Goal: Information Seeking & Learning: Learn about a topic

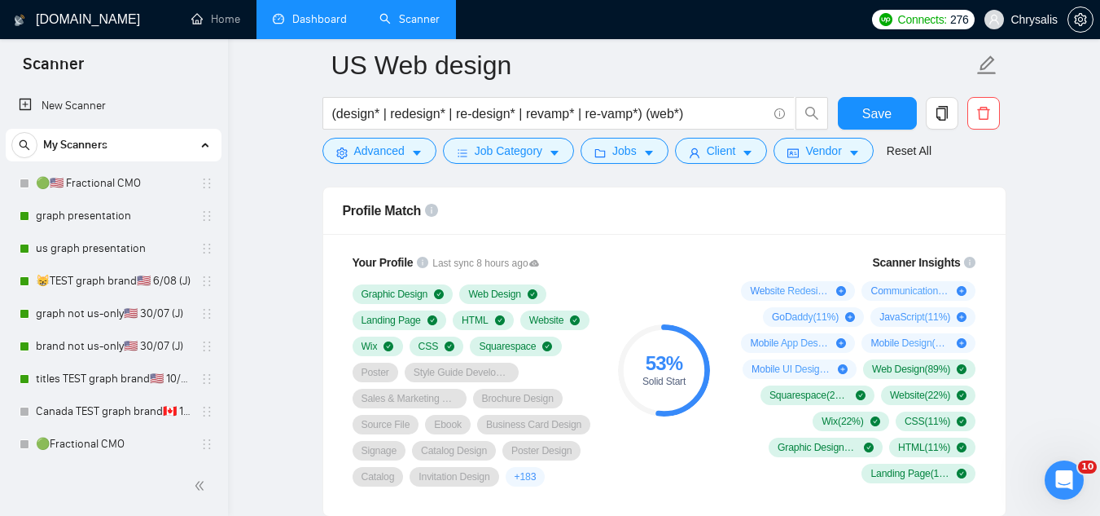
scroll to position [1140, 0]
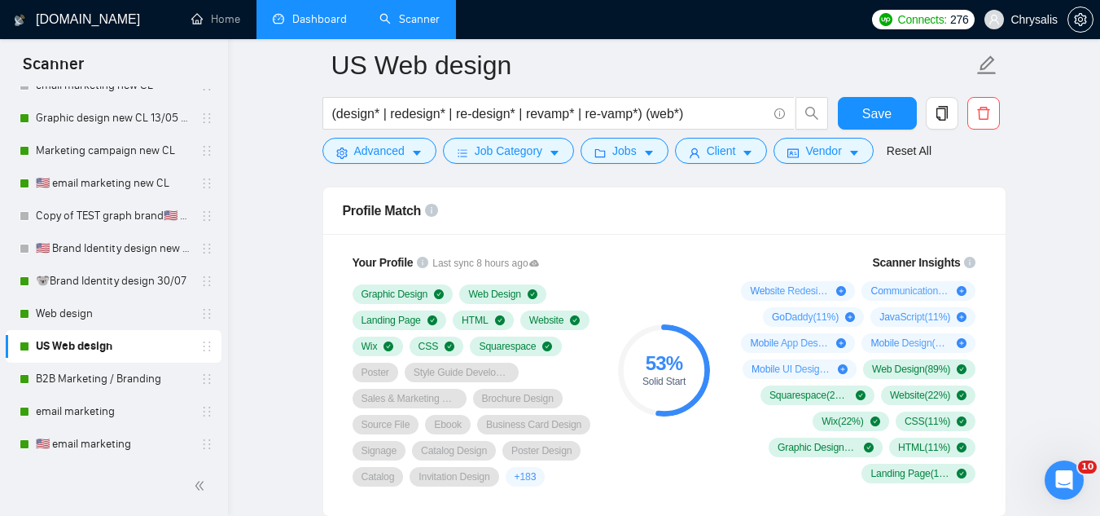
click at [336, 26] on link "Dashboard" at bounding box center [310, 19] width 74 height 14
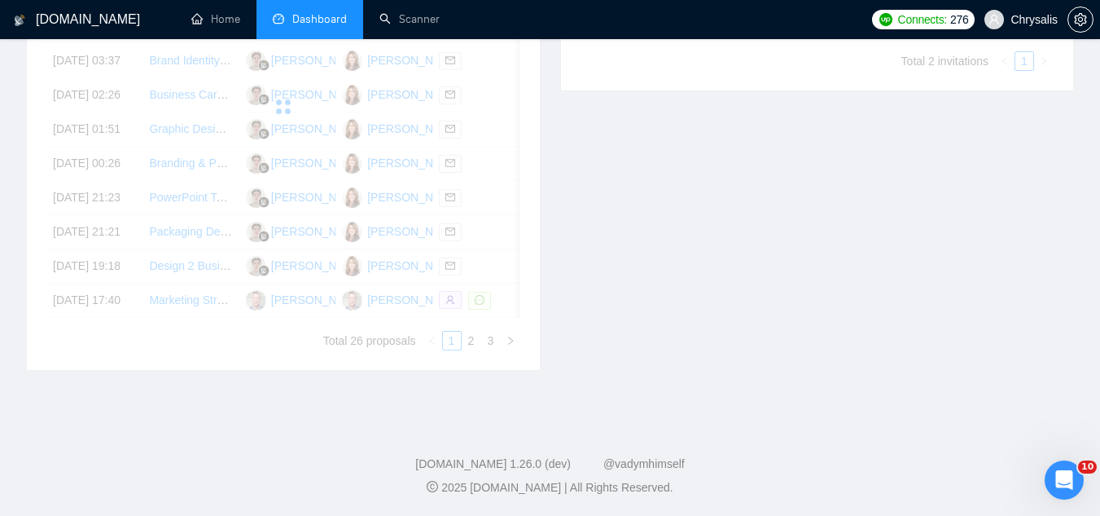
scroll to position [456, 0]
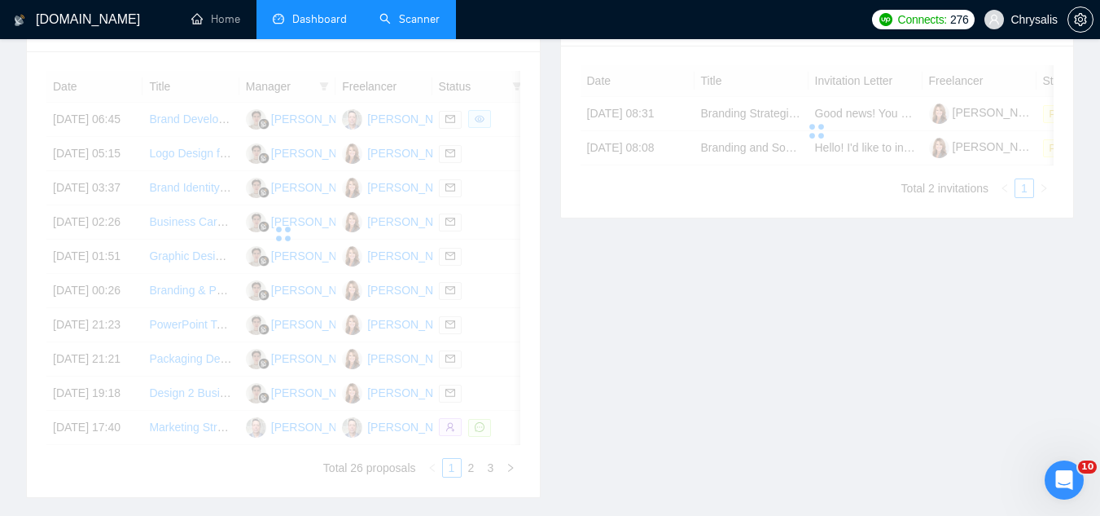
click at [410, 26] on link "Scanner" at bounding box center [410, 19] width 60 height 14
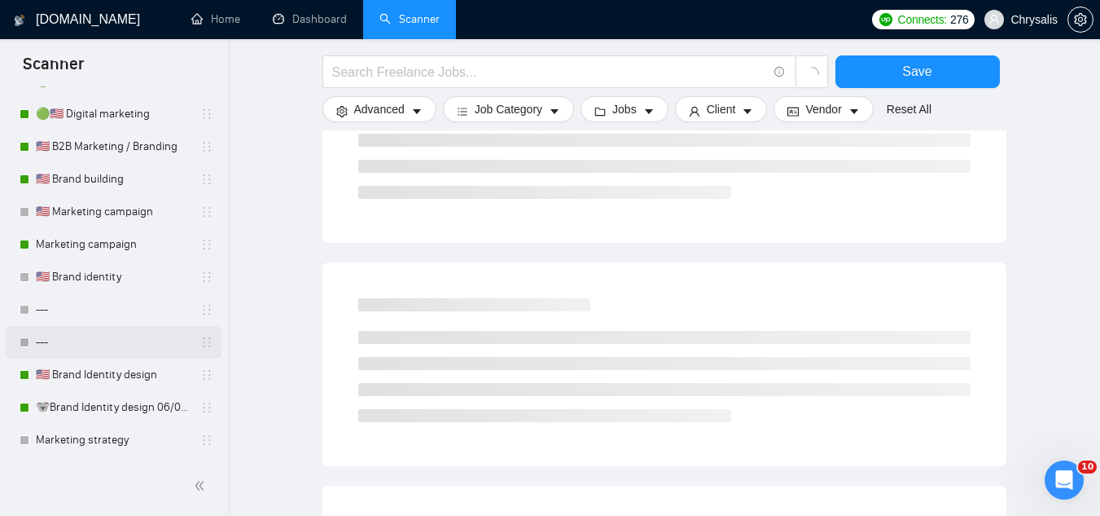
scroll to position [489, 0]
click at [125, 407] on link "🐨Brand Identity design 06/08 (J)" at bounding box center [113, 407] width 155 height 33
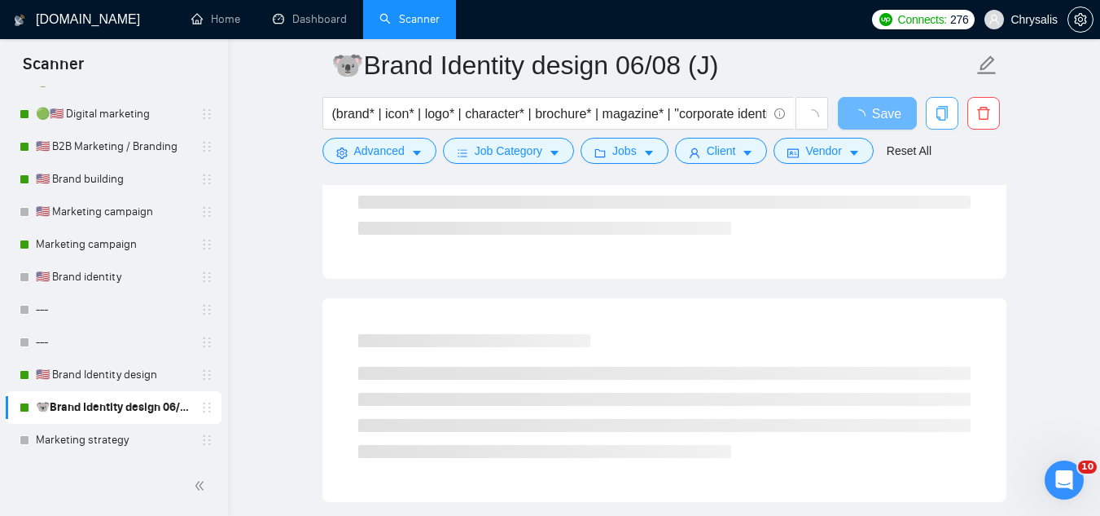
click at [940, 122] on button "button" at bounding box center [942, 113] width 33 height 33
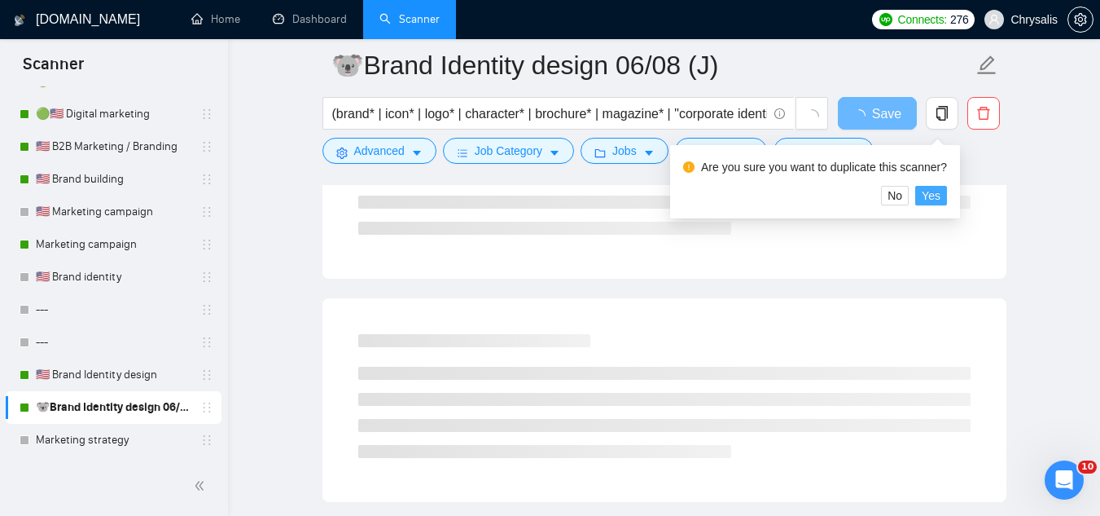
click at [935, 201] on span "Yes" at bounding box center [931, 196] width 19 height 18
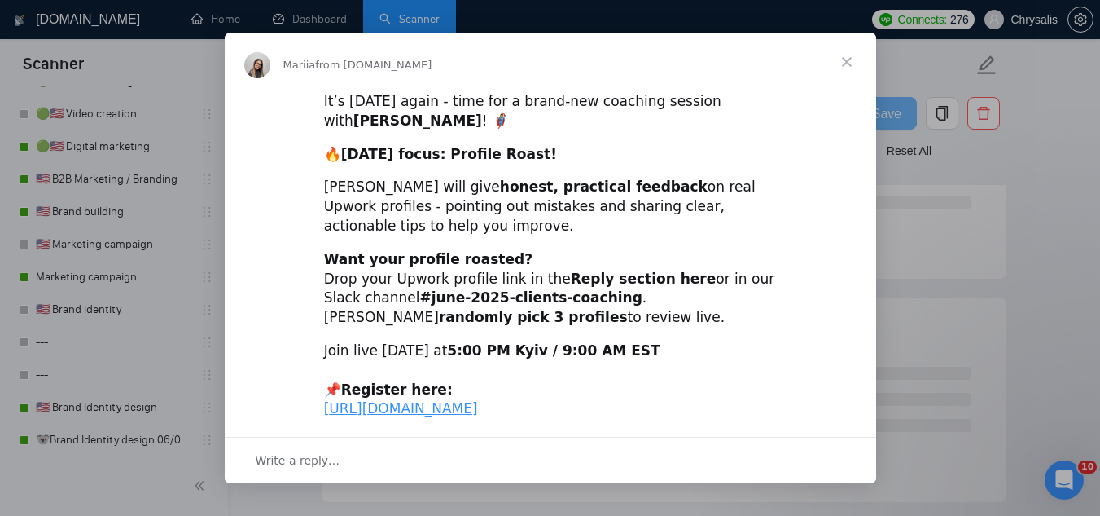
click at [838, 58] on span "Close" at bounding box center [847, 62] width 59 height 59
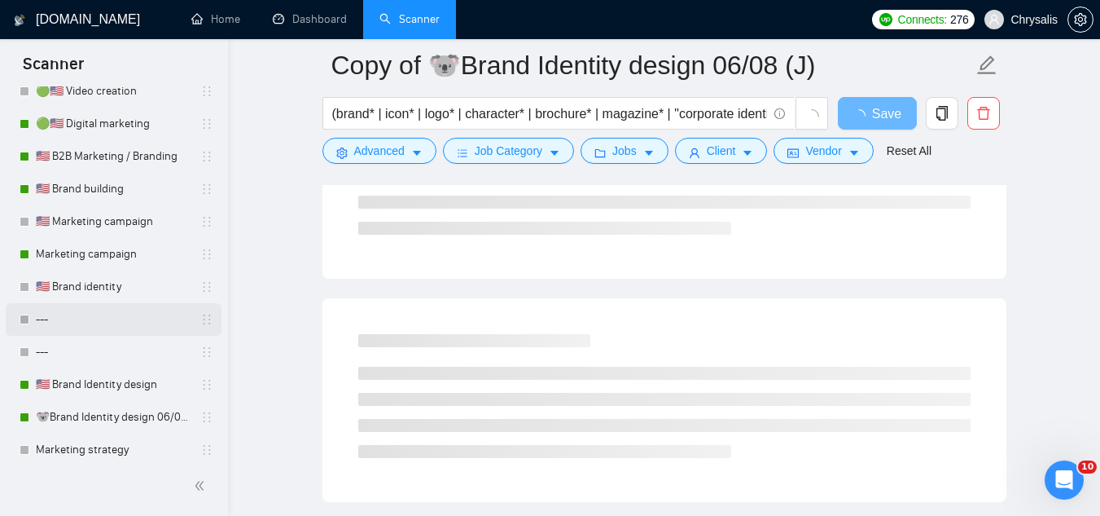
scroll to position [1633, 0]
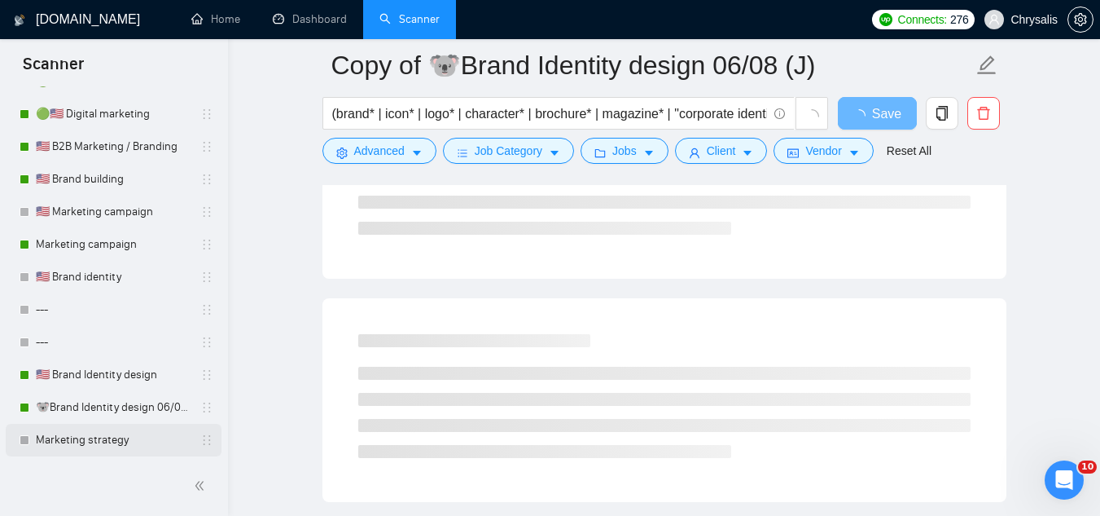
click at [105, 449] on link "Marketing strategy" at bounding box center [113, 440] width 155 height 33
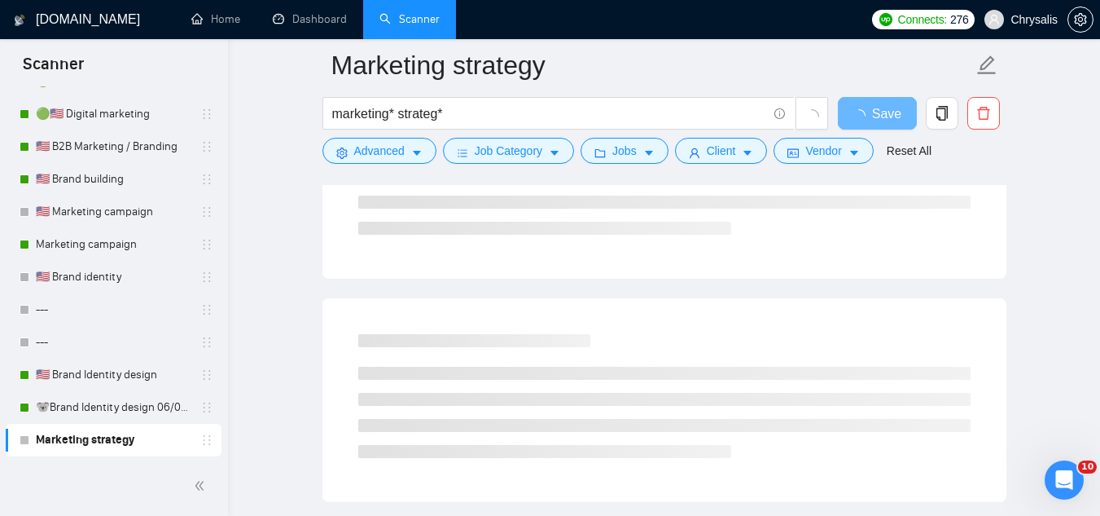
scroll to position [81, 0]
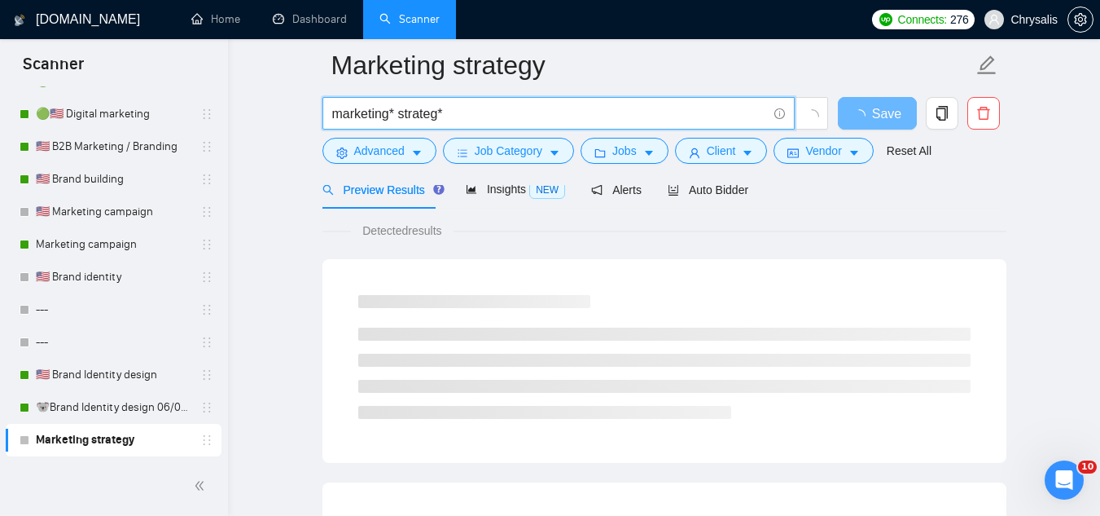
click at [464, 114] on input "marketing* strateg*" at bounding box center [549, 113] width 435 height 20
click at [464, 116] on input "marketing* strateg*" at bounding box center [549, 113] width 435 height 20
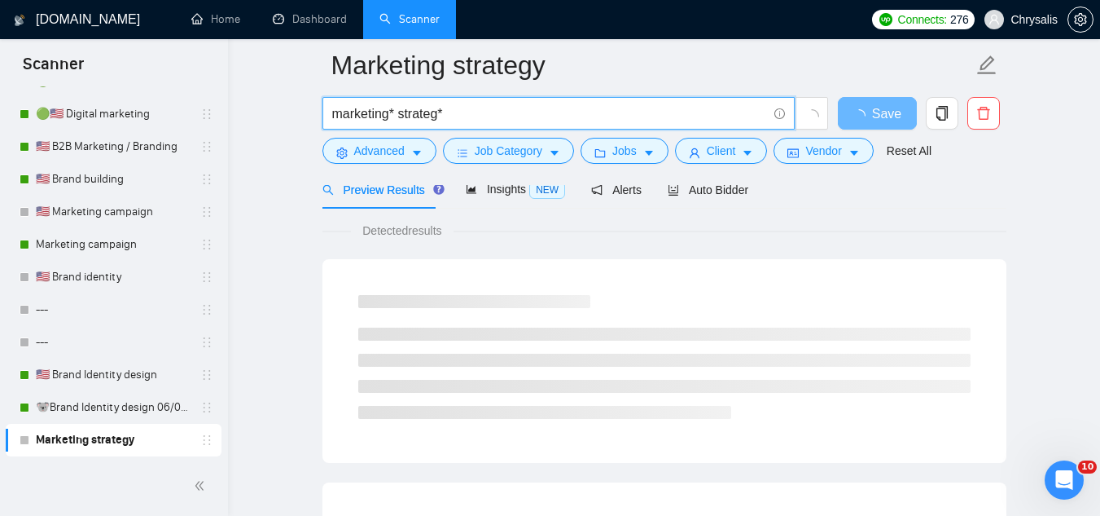
paste input "event marketing"
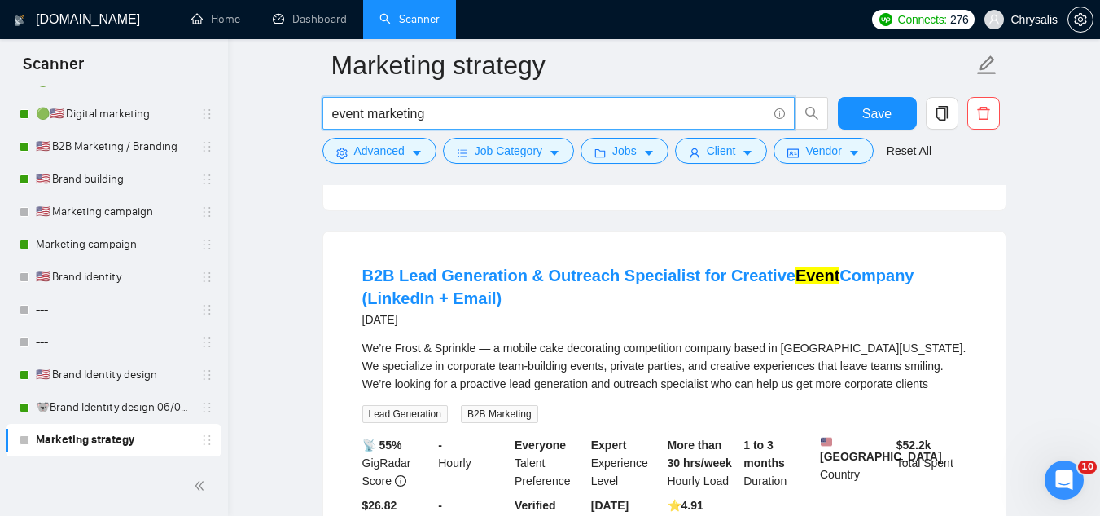
scroll to position [489, 0]
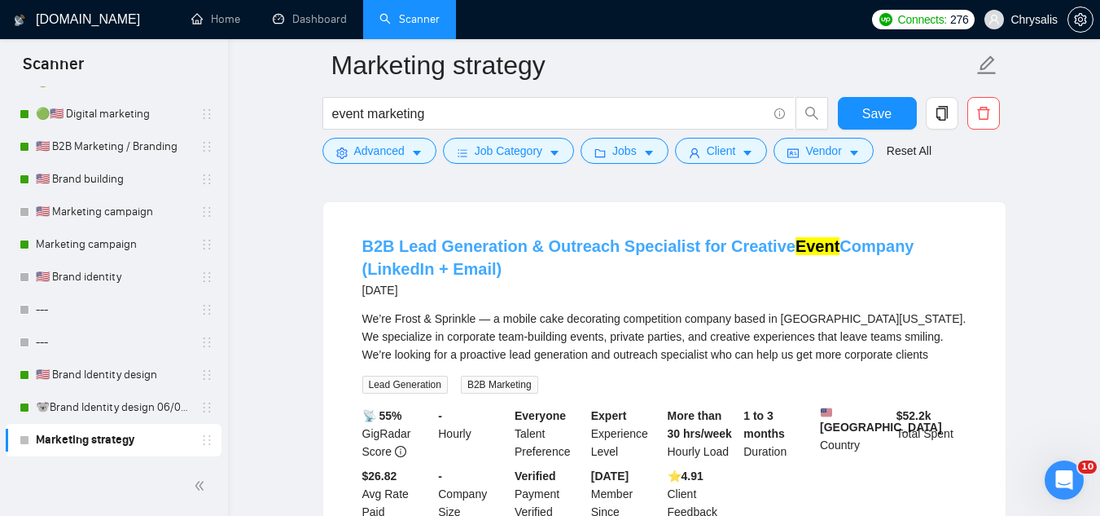
click at [584, 257] on link "B2B Lead Generation & Outreach Specialist for Creative Event Company (LinkedIn …" at bounding box center [638, 257] width 552 height 41
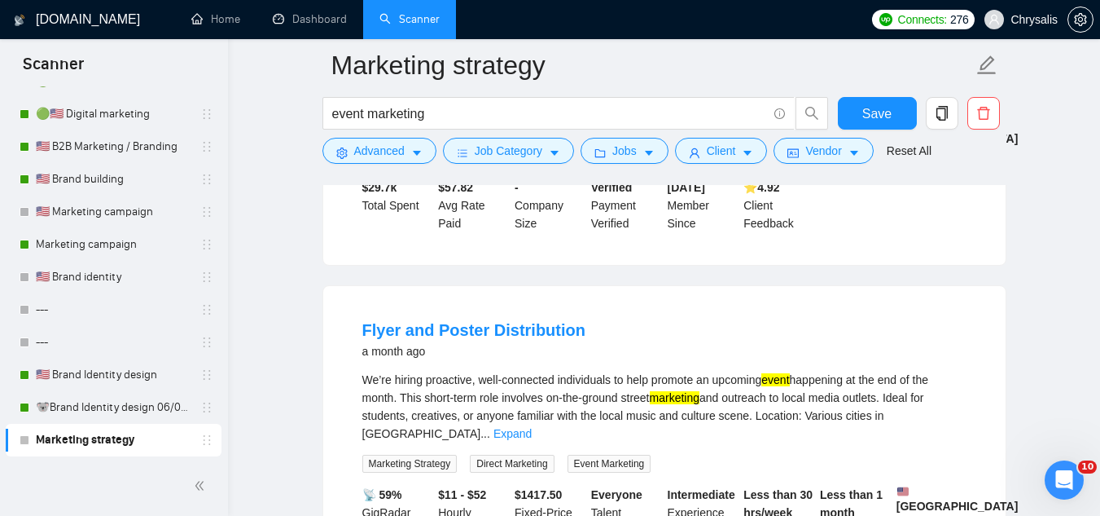
scroll to position [1140, 0]
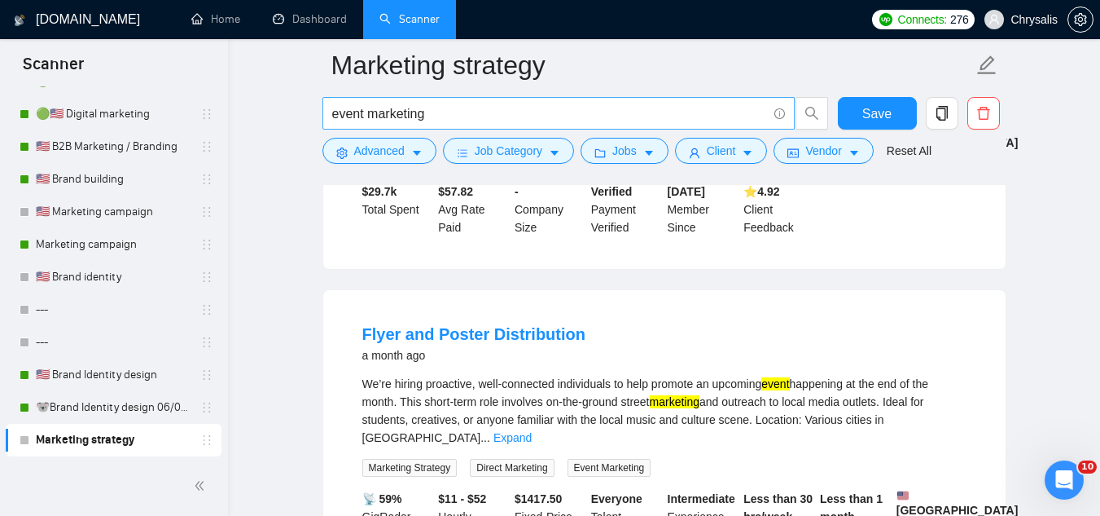
click at [327, 114] on span "event marketing" at bounding box center [559, 113] width 472 height 33
click at [336, 114] on input "event marketing" at bounding box center [549, 113] width 435 height 20
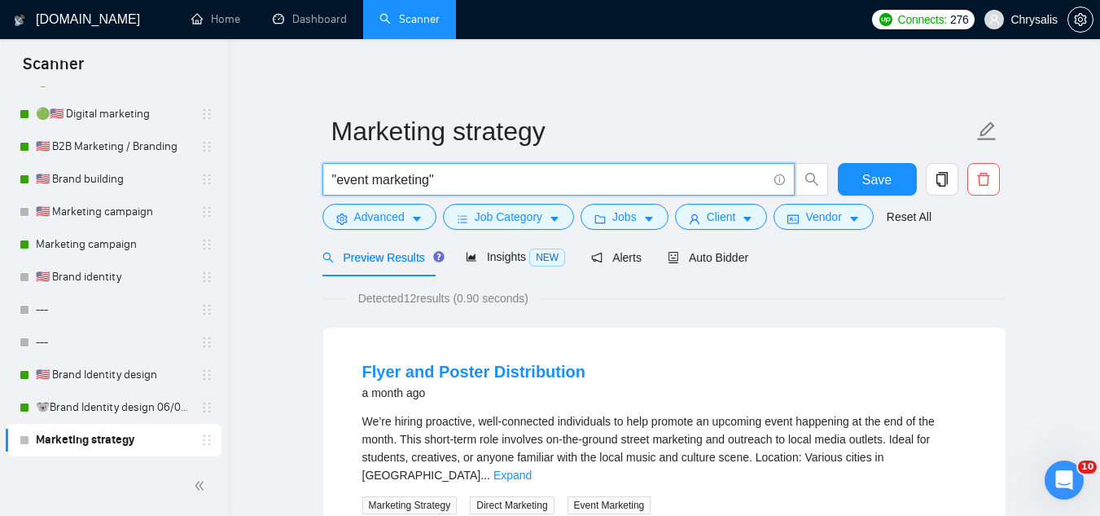
scroll to position [0, 0]
click at [499, 217] on span "Job Category" at bounding box center [509, 218] width 68 height 18
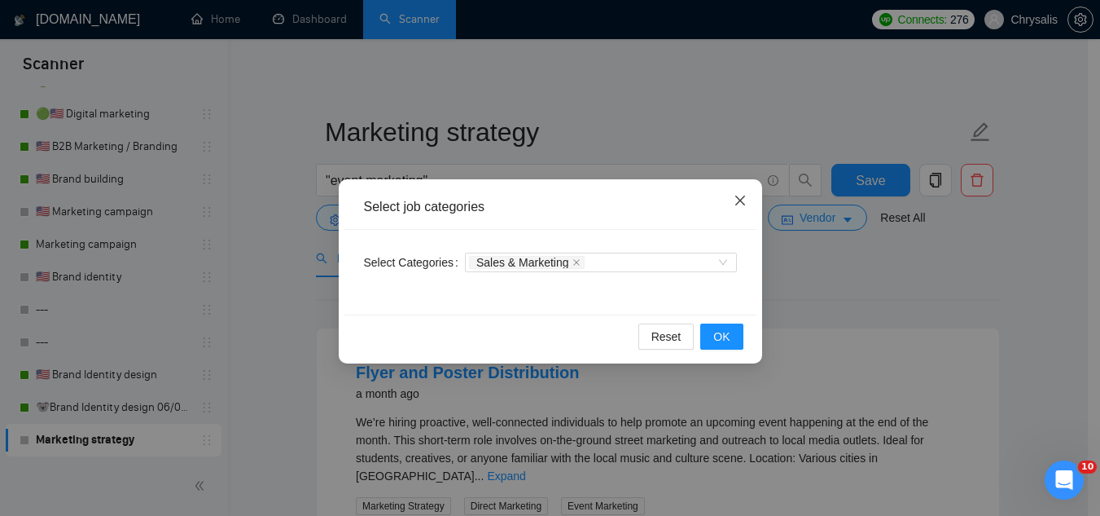
click at [741, 201] on icon "close" at bounding box center [740, 200] width 13 height 13
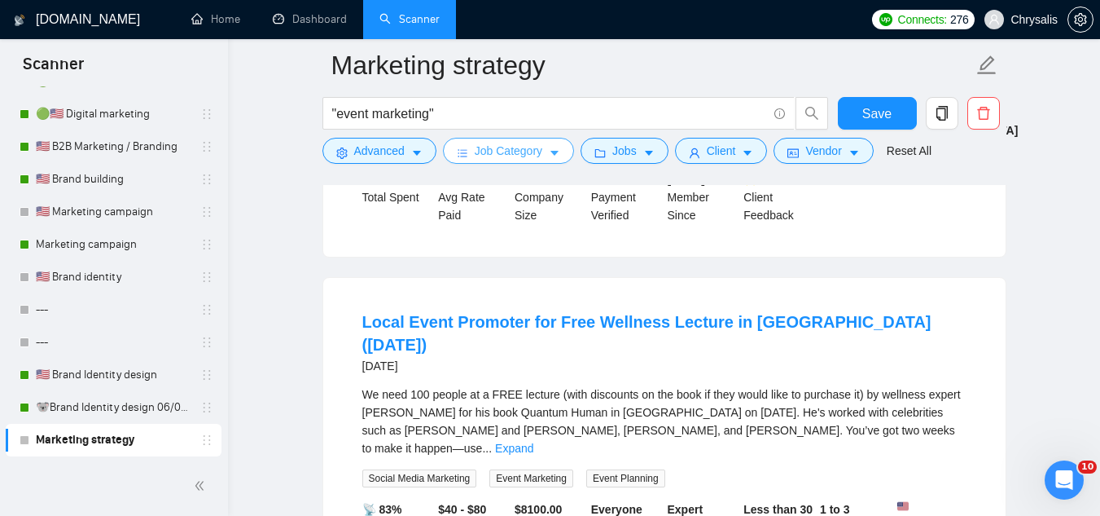
scroll to position [1629, 0]
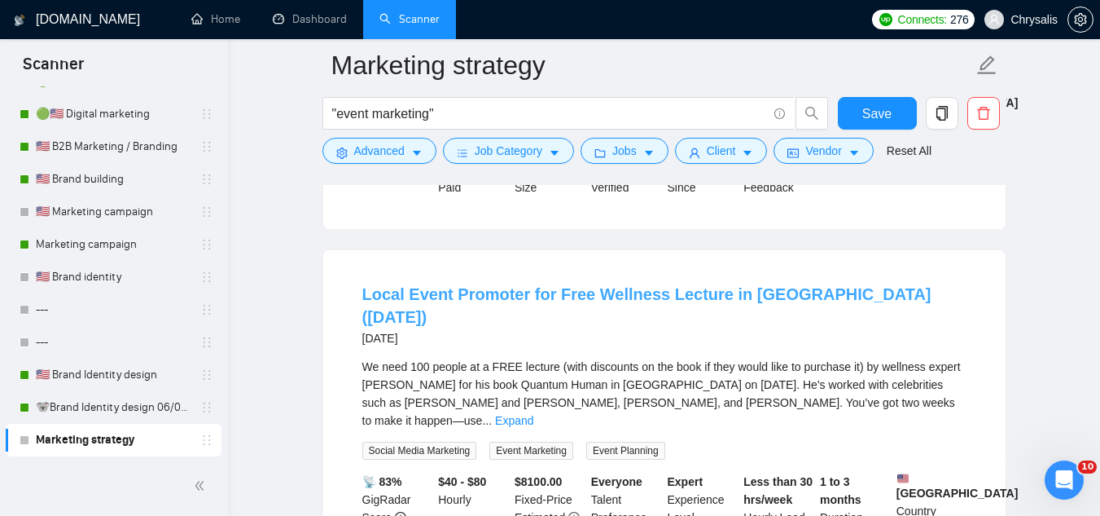
click at [613, 285] on link "Local Event Promoter for Free Wellness Lecture in [GEOGRAPHIC_DATA] ([DATE])" at bounding box center [646, 305] width 569 height 41
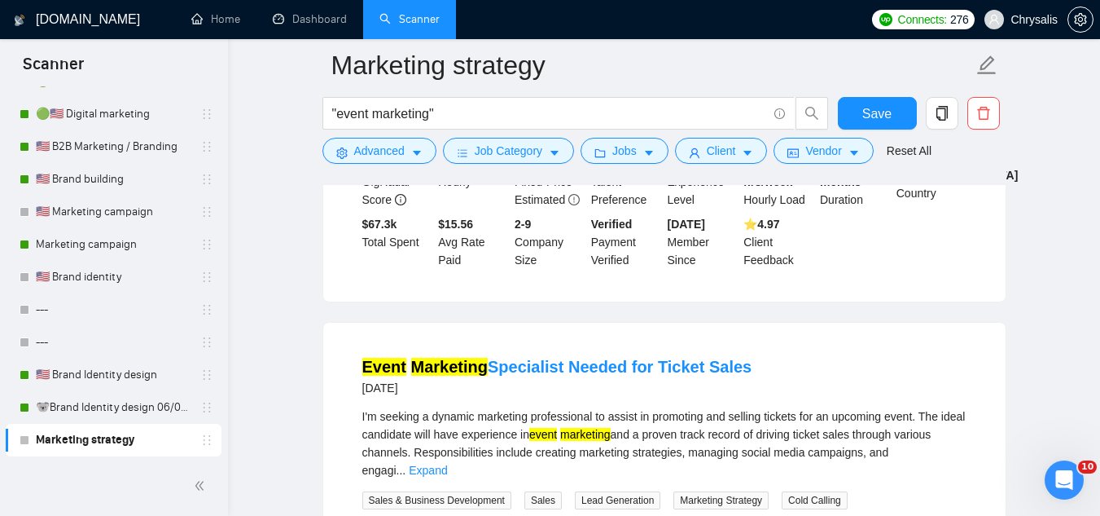
scroll to position [2362, 0]
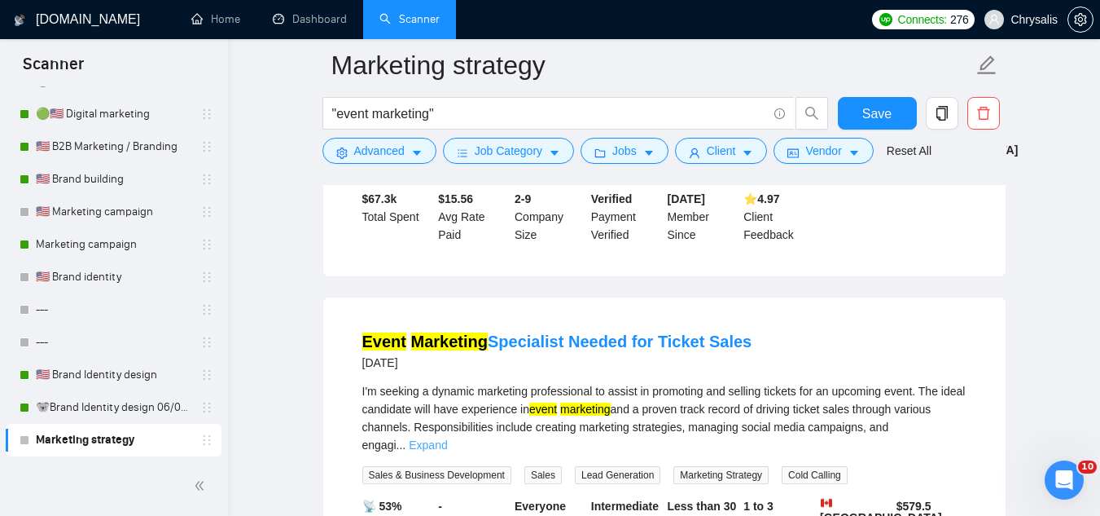
click at [447, 438] on link "Expand" at bounding box center [428, 444] width 38 height 13
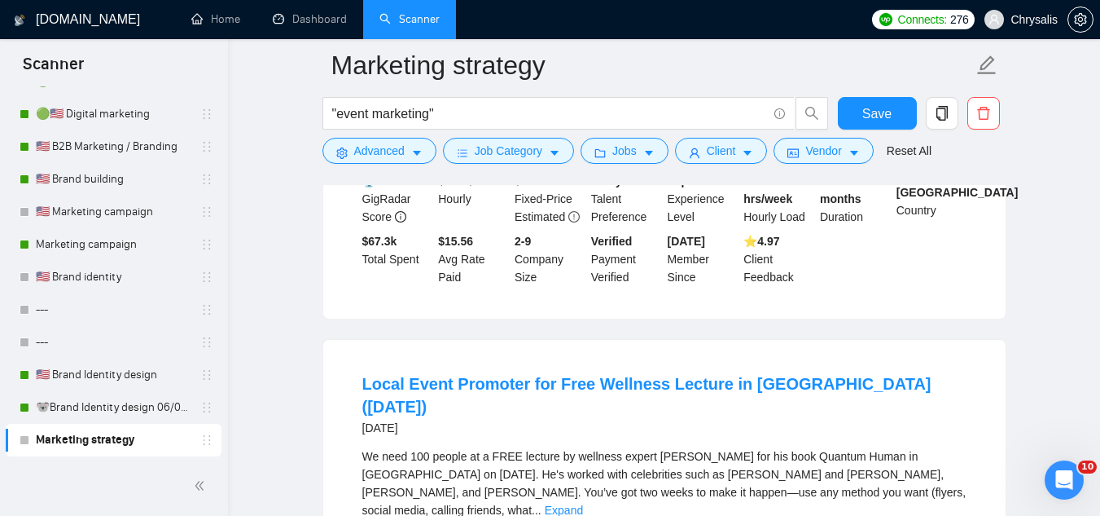
scroll to position [1955, 0]
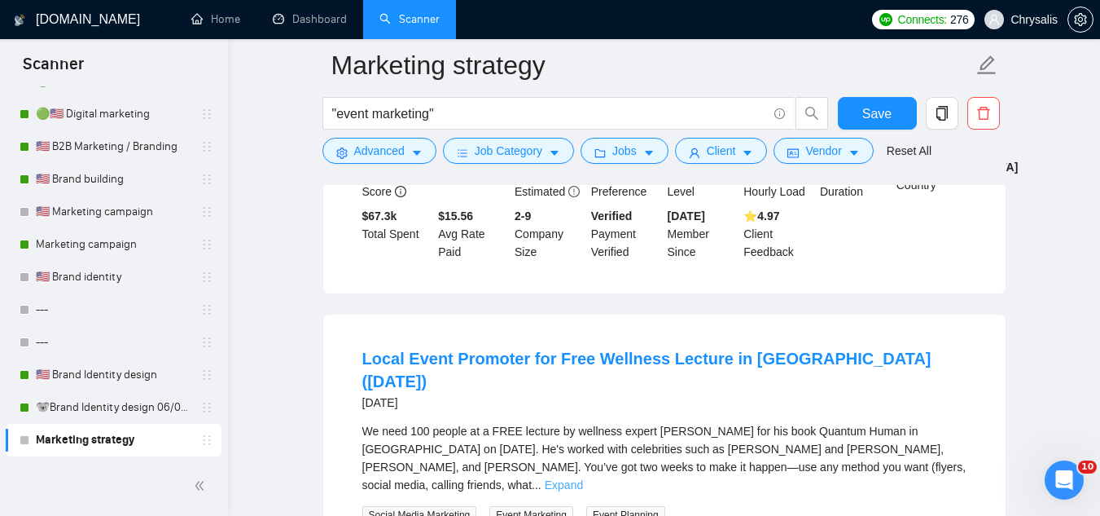
click at [583, 478] on link "Expand" at bounding box center [564, 484] width 38 height 13
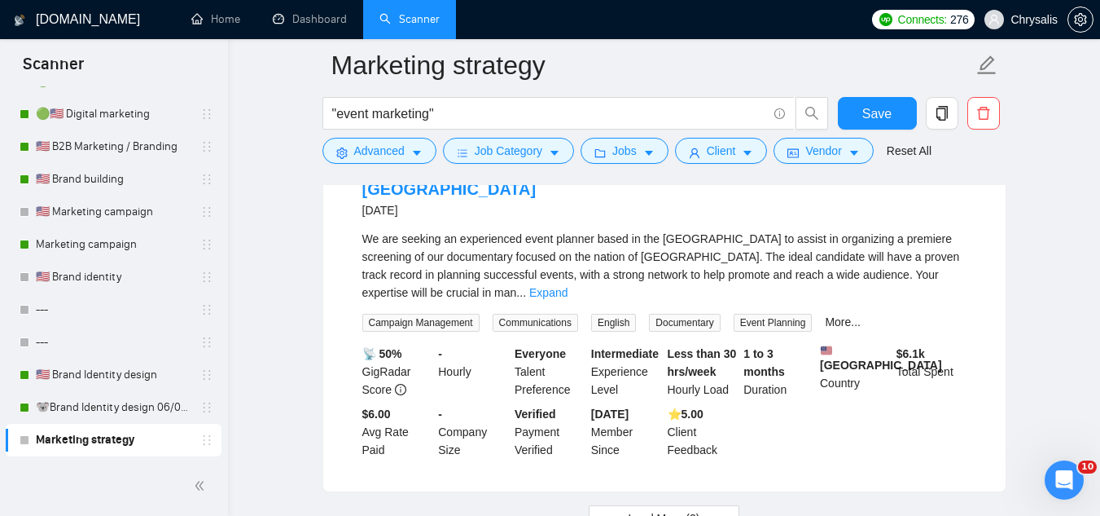
scroll to position [3680, 0]
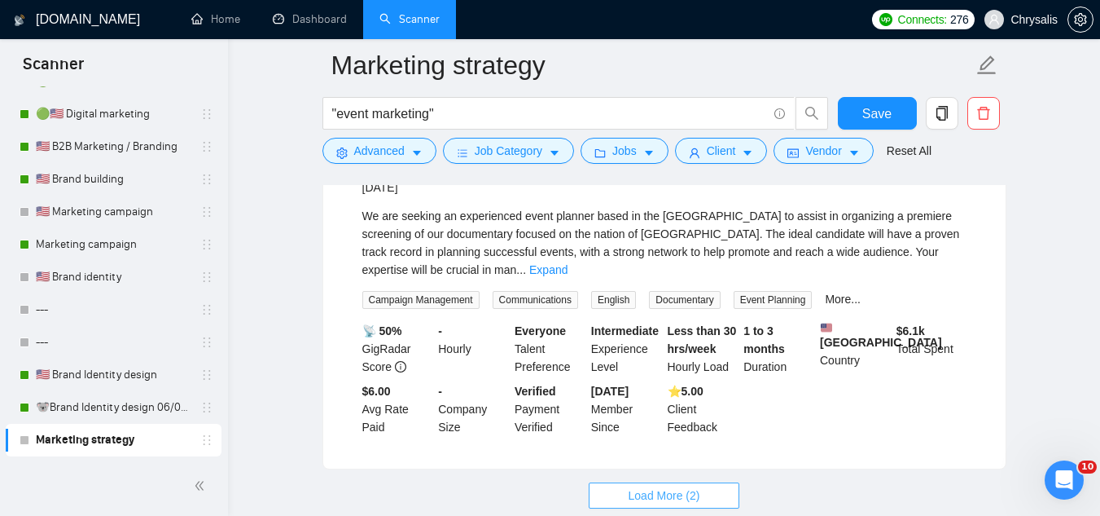
click at [670, 486] on span "Load More (2)" at bounding box center [665, 495] width 72 height 18
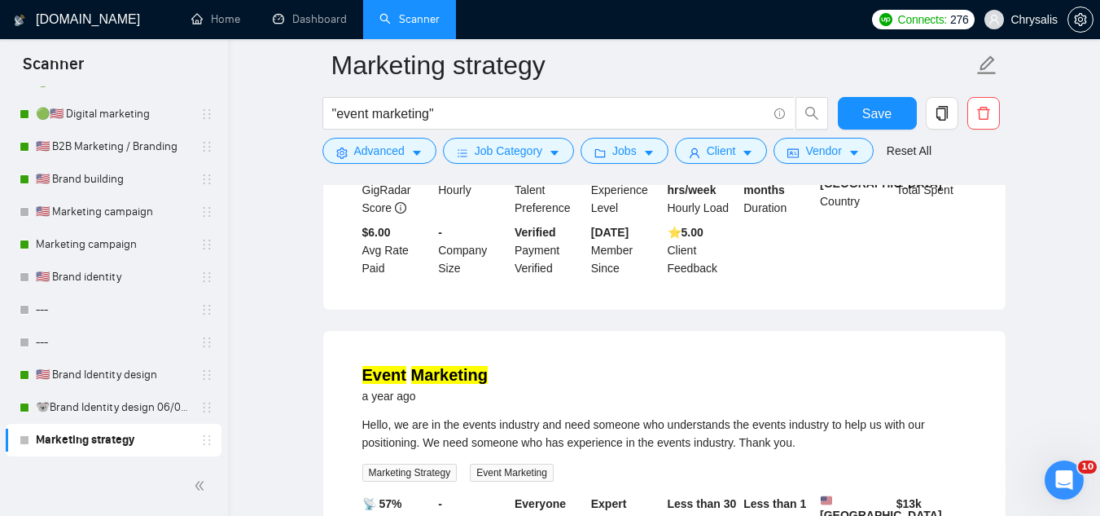
scroll to position [3843, 0]
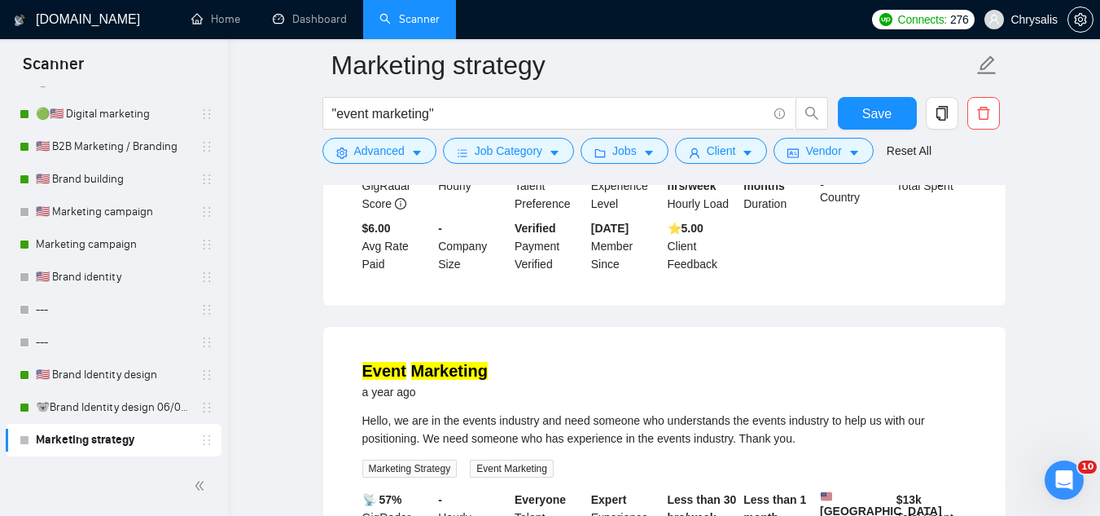
click at [427, 362] on mark "Marketing" at bounding box center [449, 371] width 77 height 18
click at [433, 362] on mark "Marketing" at bounding box center [449, 371] width 77 height 18
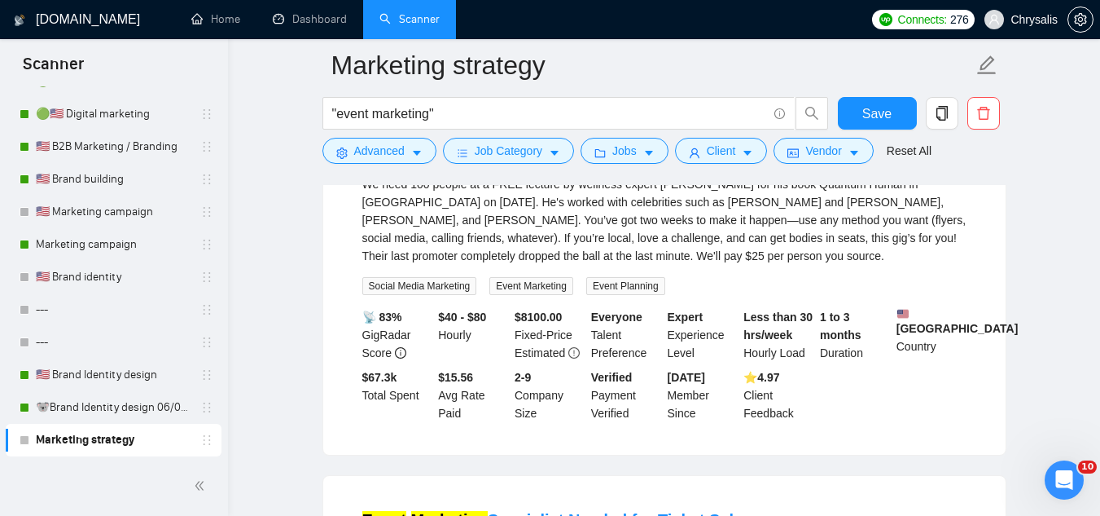
scroll to position [2295, 0]
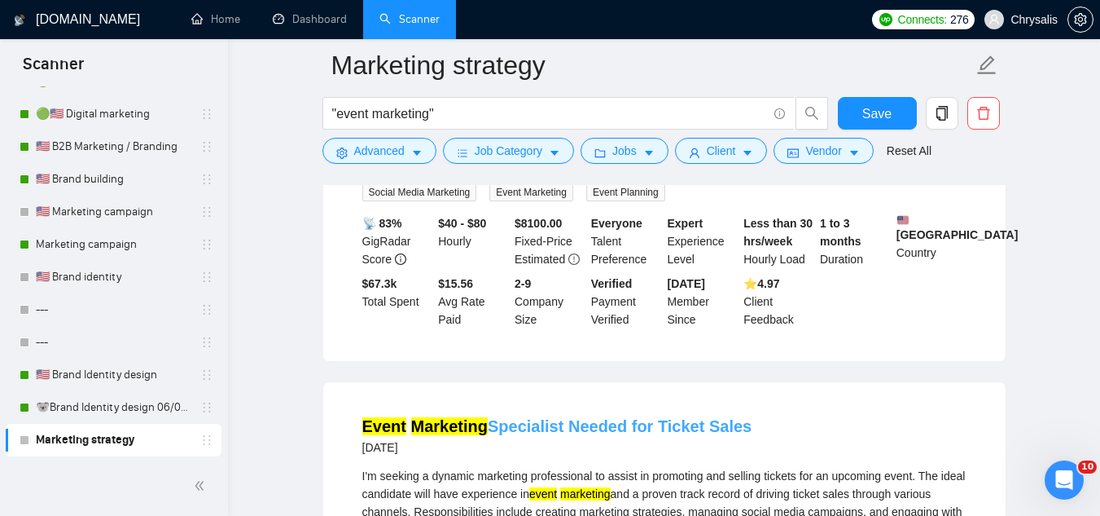
click at [570, 417] on link "Event Marketing Specialist Needed for Ticket Sales" at bounding box center [557, 426] width 390 height 18
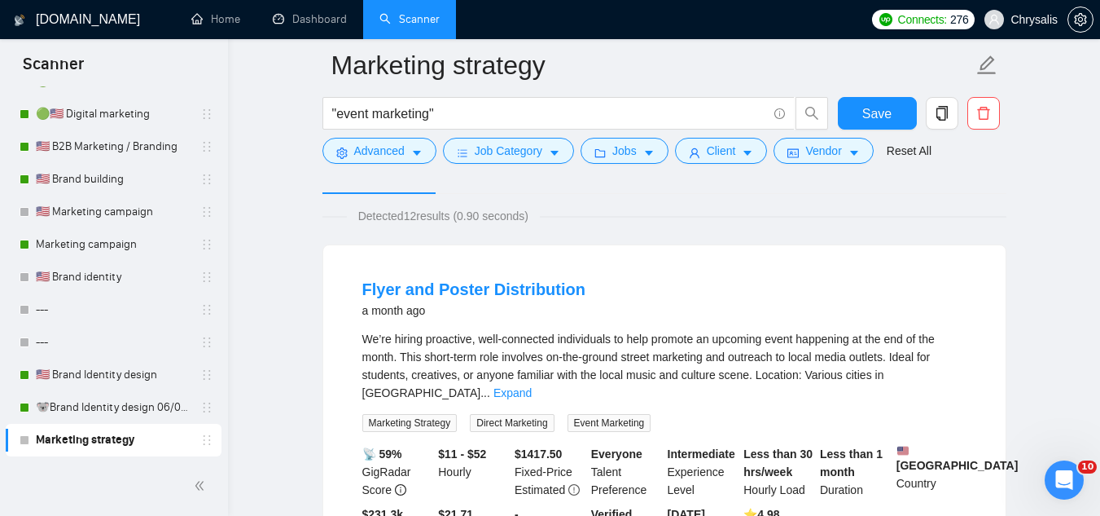
scroll to position [0, 0]
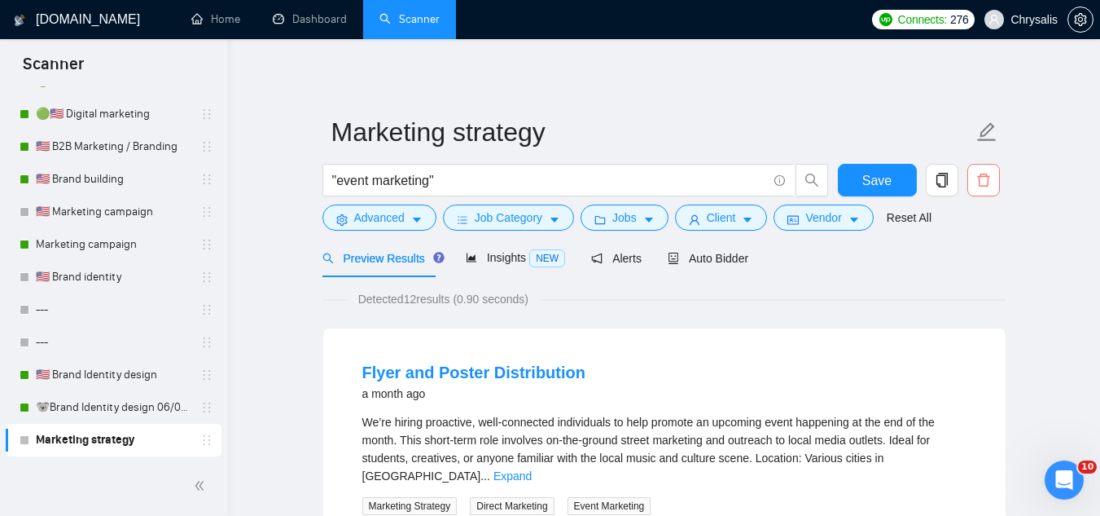
click at [982, 182] on icon "delete" at bounding box center [984, 180] width 15 height 15
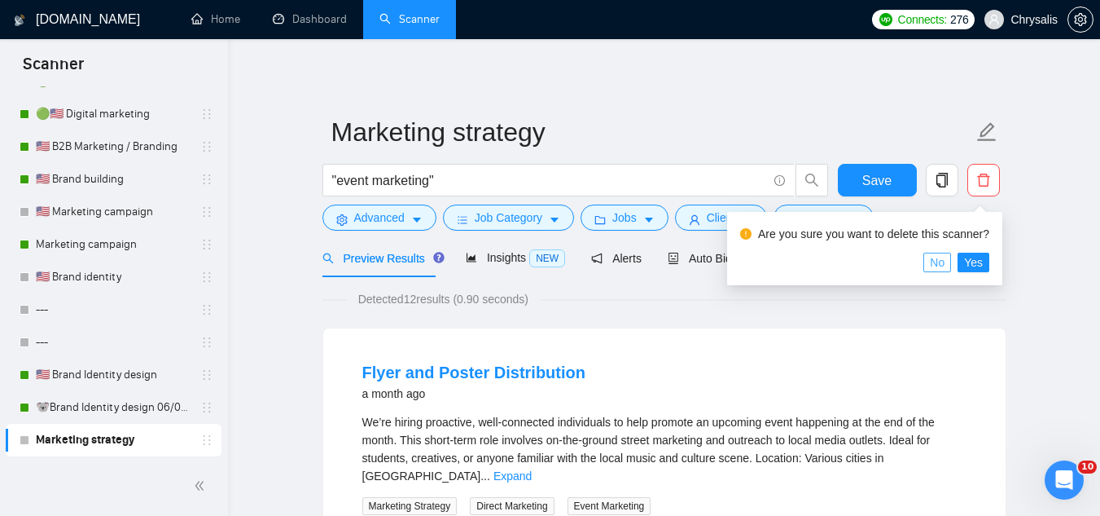
click at [938, 266] on span "No" at bounding box center [937, 262] width 15 height 18
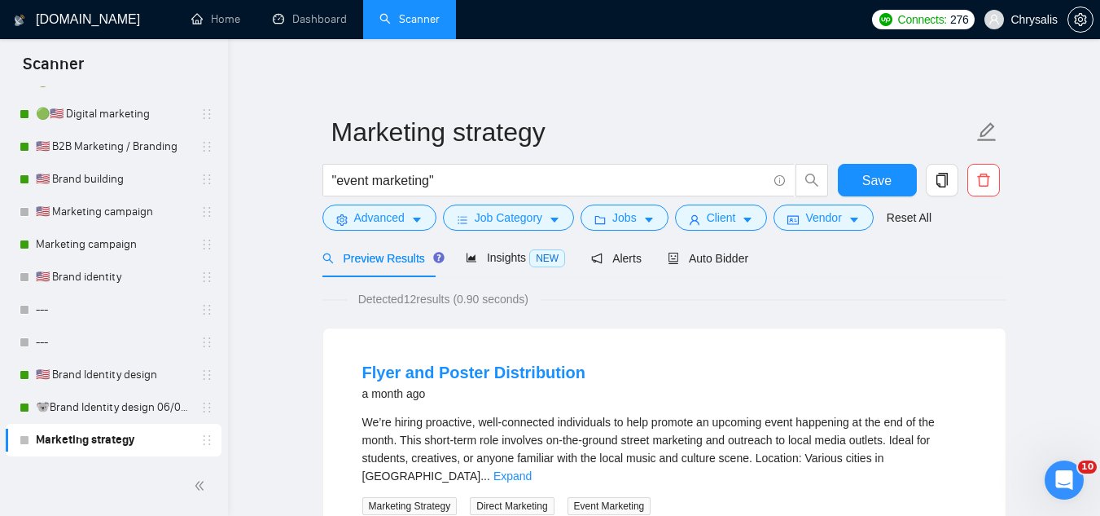
drag, startPoint x: 83, startPoint y: 404, endPoint x: 705, endPoint y: 102, distance: 691.8
click at [83, 404] on link "🐨Brand Identity design 06/08 (J)" at bounding box center [113, 407] width 155 height 33
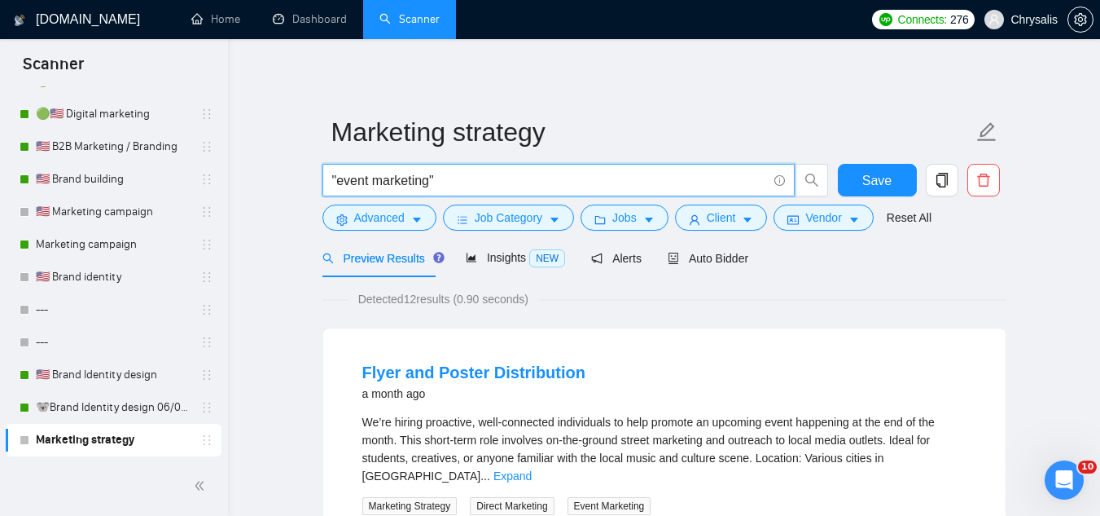
click at [459, 178] on input ""event marketing"" at bounding box center [549, 180] width 435 height 20
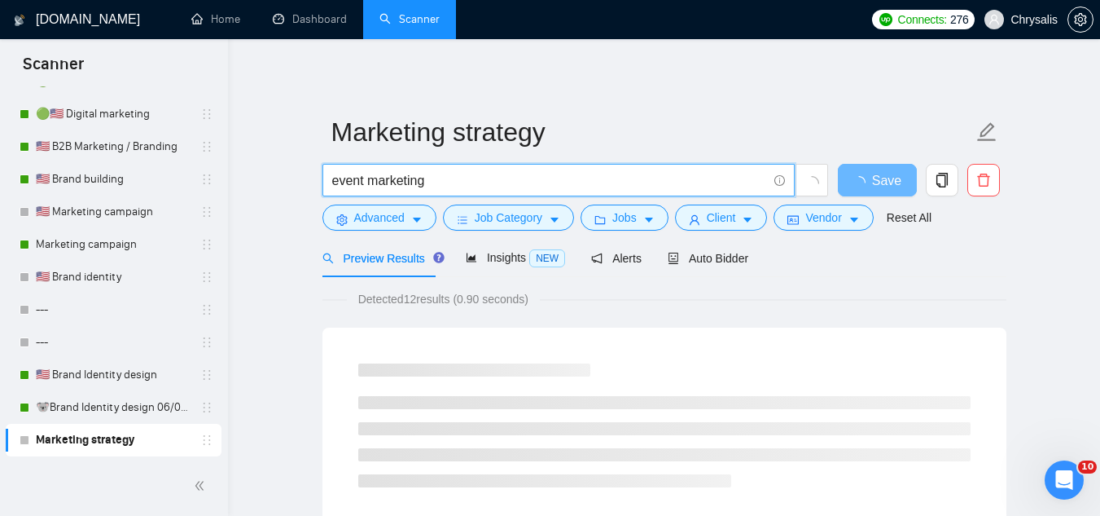
click at [459, 177] on input "event marketing" at bounding box center [549, 180] width 435 height 20
type input "event marketing"
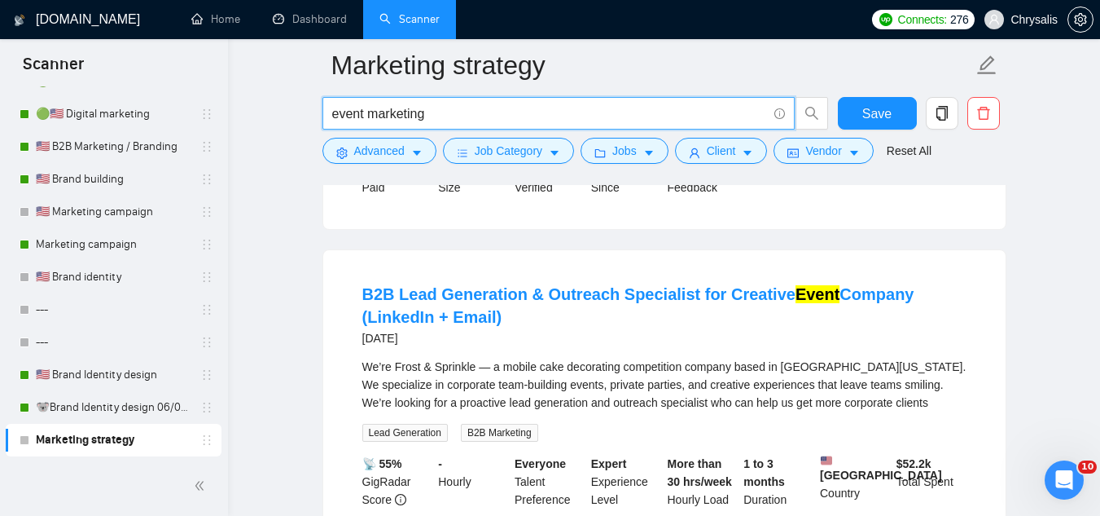
scroll to position [489, 0]
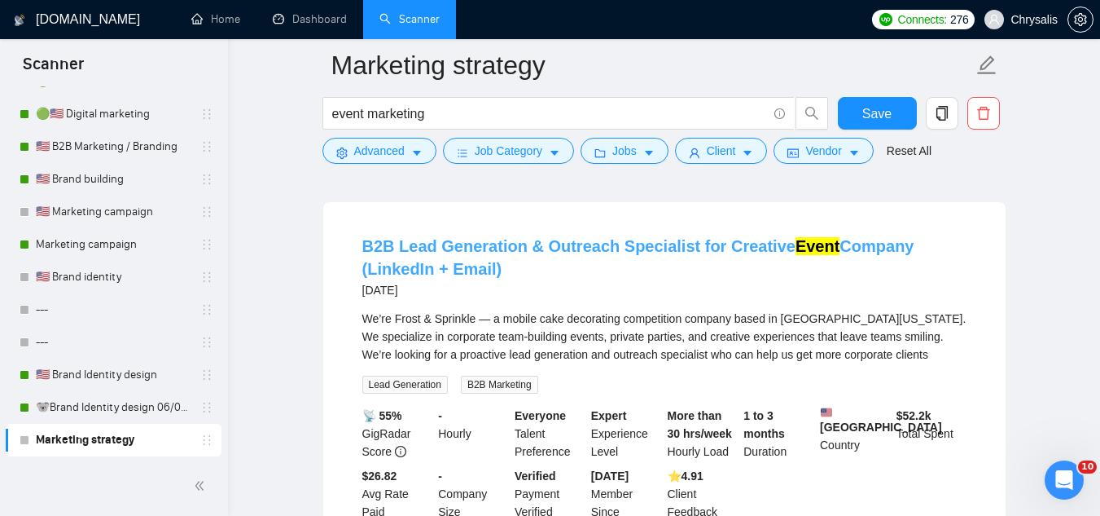
click at [484, 255] on link "B2B Lead Generation & Outreach Specialist for Creative Event Company (LinkedIn …" at bounding box center [638, 257] width 552 height 41
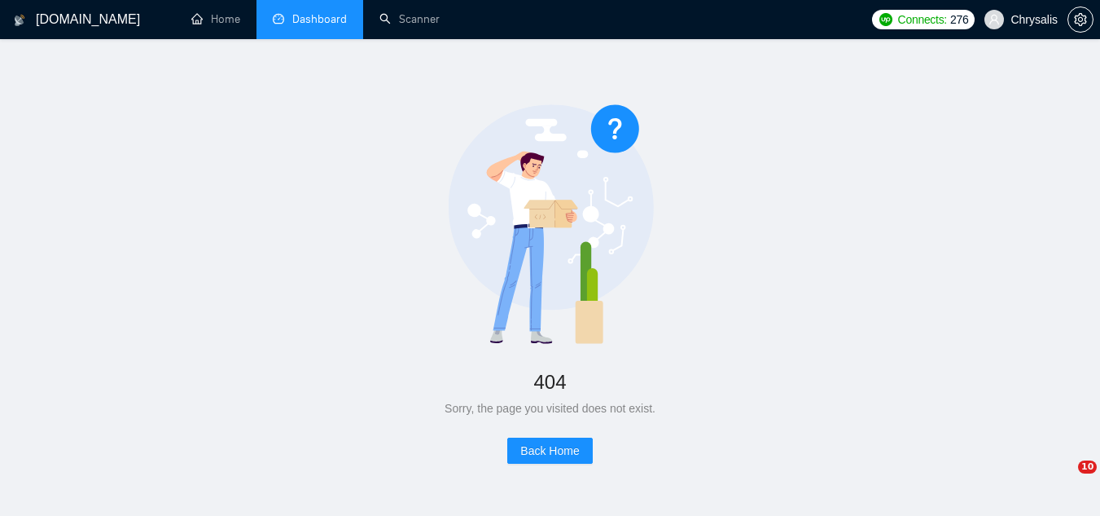
click at [331, 15] on link "Dashboard" at bounding box center [310, 19] width 74 height 14
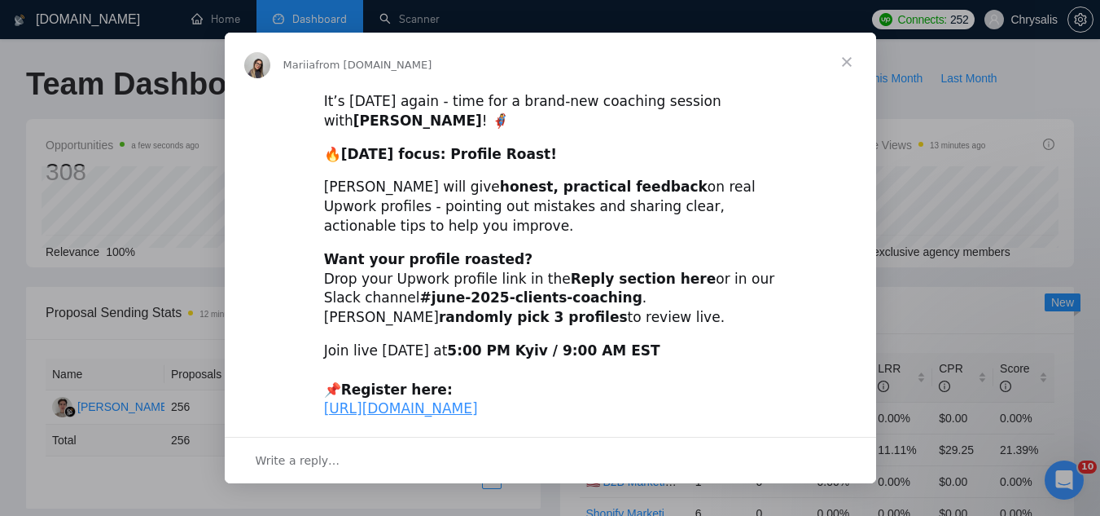
click at [847, 67] on span "Close" at bounding box center [847, 62] width 59 height 59
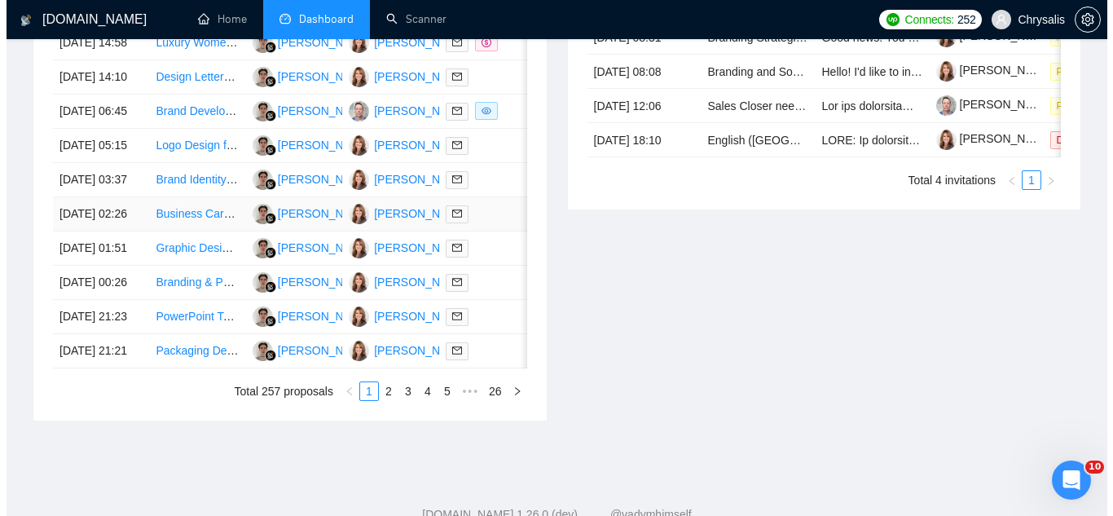
scroll to position [652, 0]
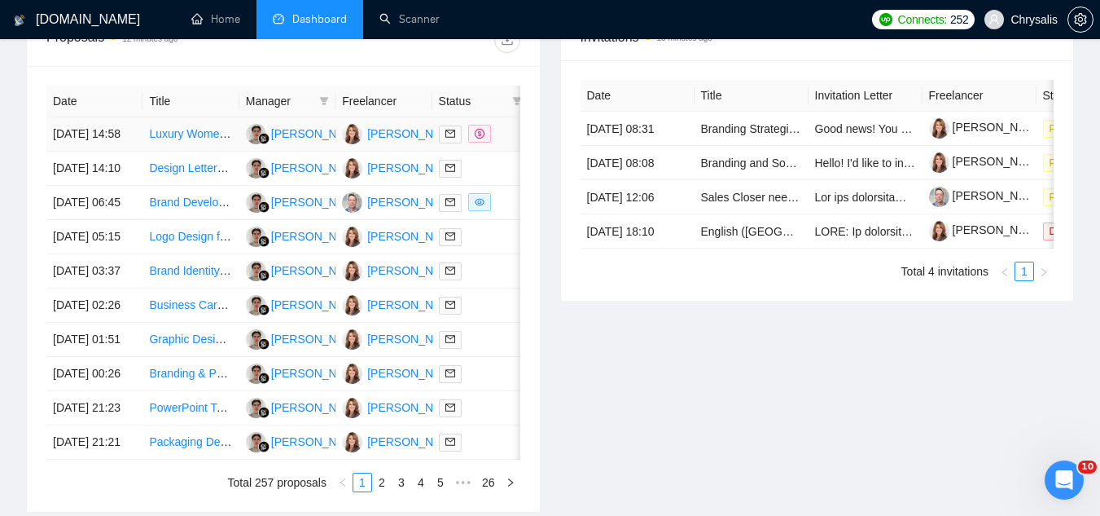
click at [205, 152] on td "Luxury Womenswear Design Consultant/Pattern Maker Needed" at bounding box center [191, 134] width 96 height 34
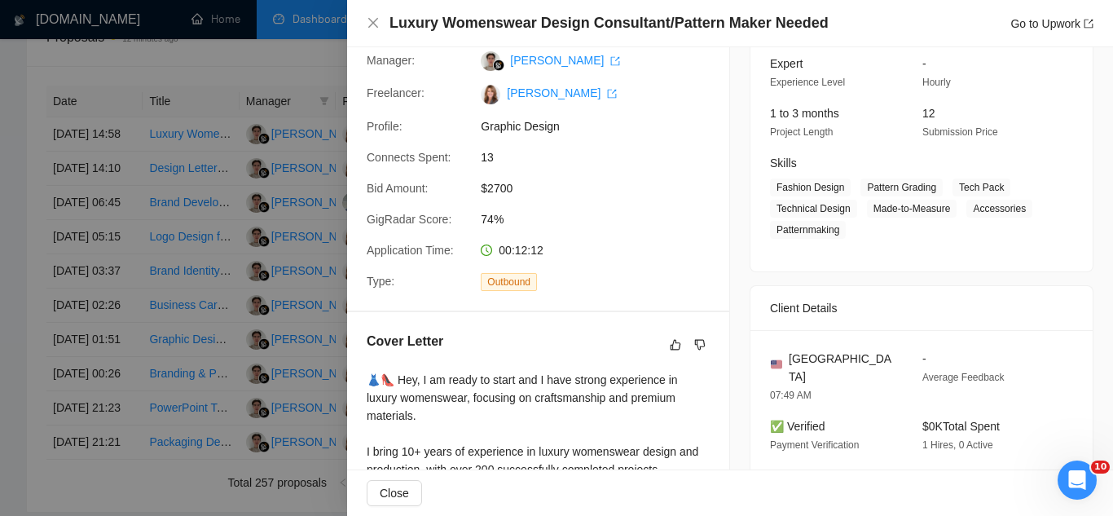
scroll to position [0, 0]
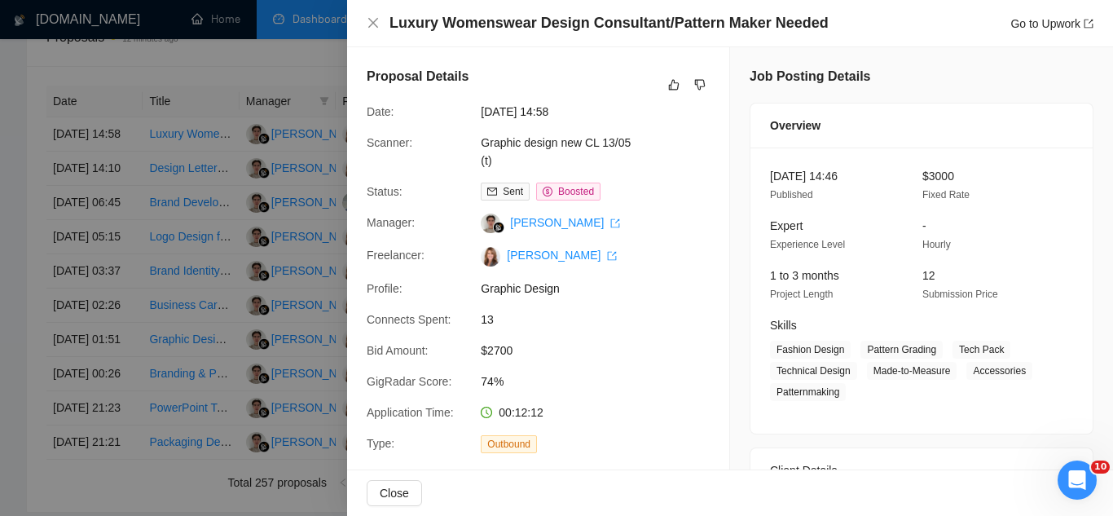
click at [196, 78] on div at bounding box center [556, 258] width 1113 height 516
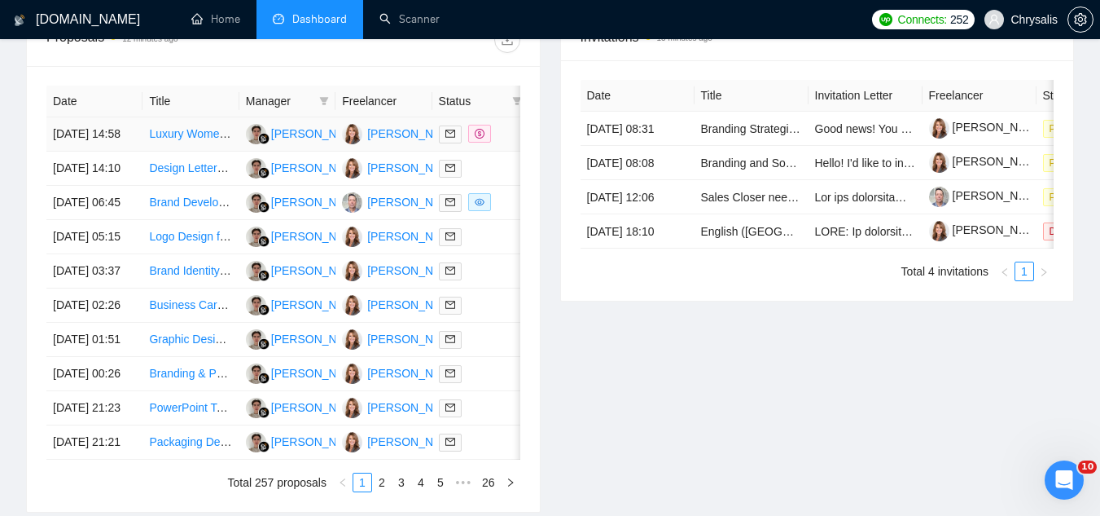
click at [200, 140] on link "Luxury Womenswear Design Consultant/Pattern Maker Needed" at bounding box center [309, 133] width 321 height 13
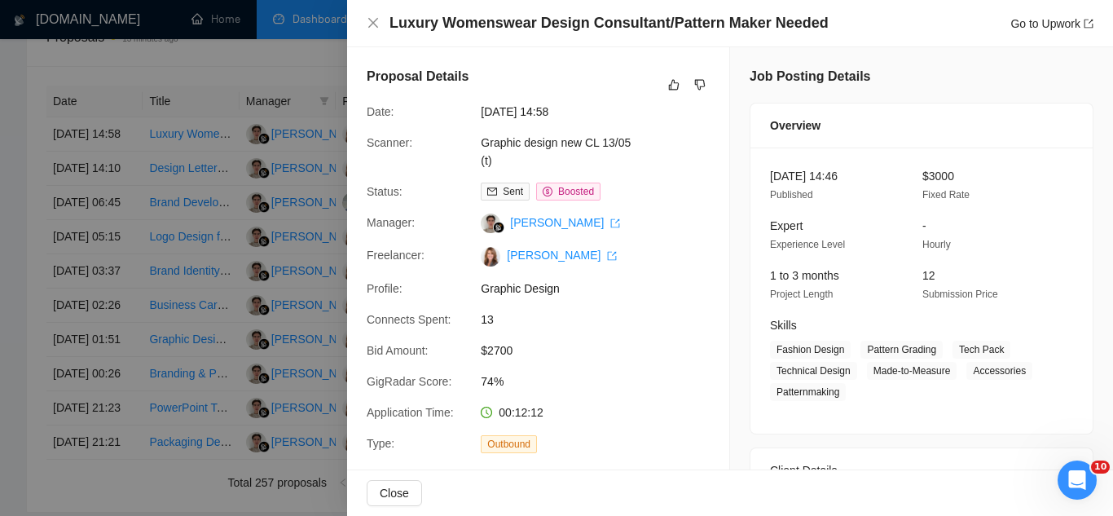
click at [291, 57] on div at bounding box center [556, 258] width 1113 height 516
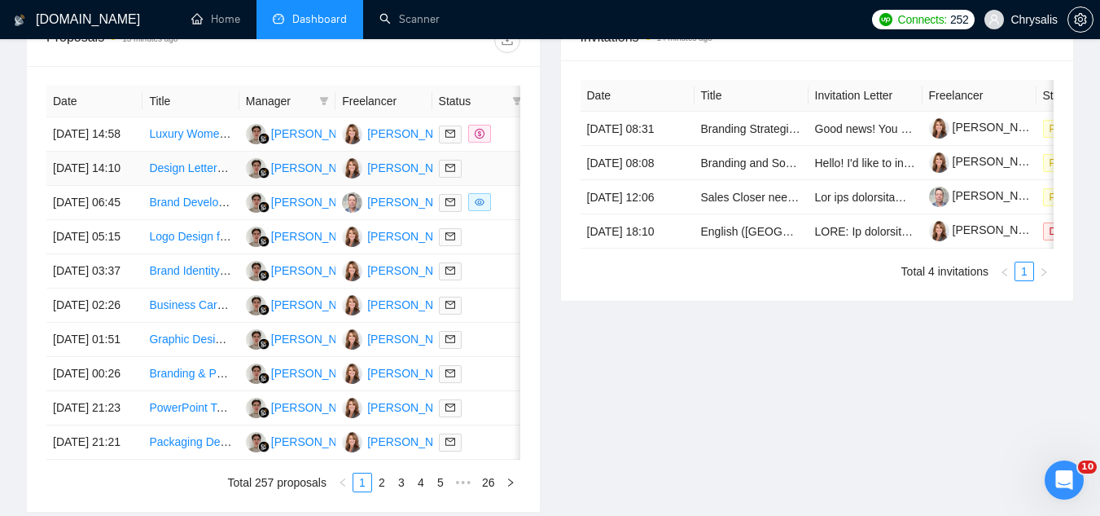
click at [210, 186] on td "Design Letterhead and PowerPoint Template for Small Business" at bounding box center [191, 169] width 96 height 34
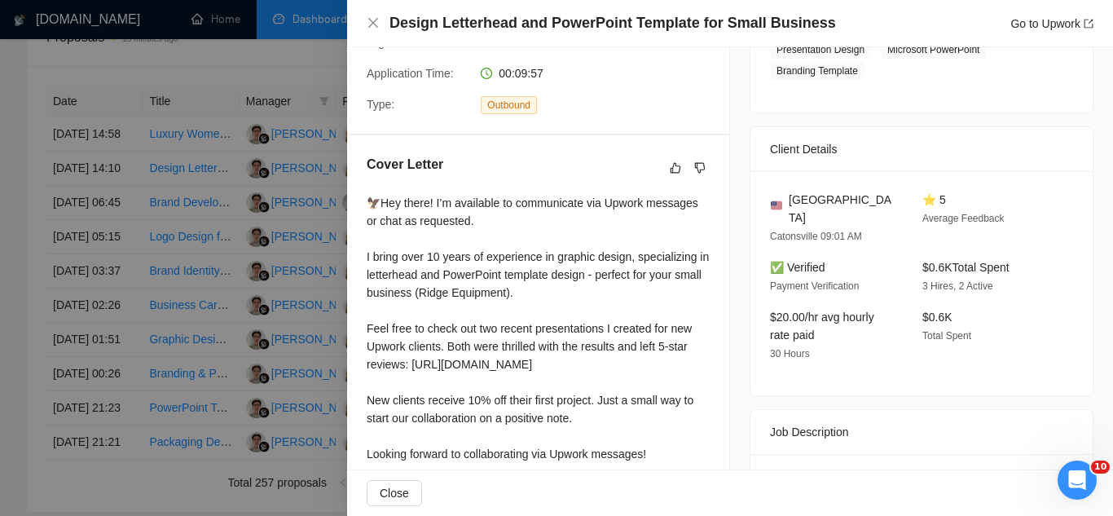
scroll to position [326, 0]
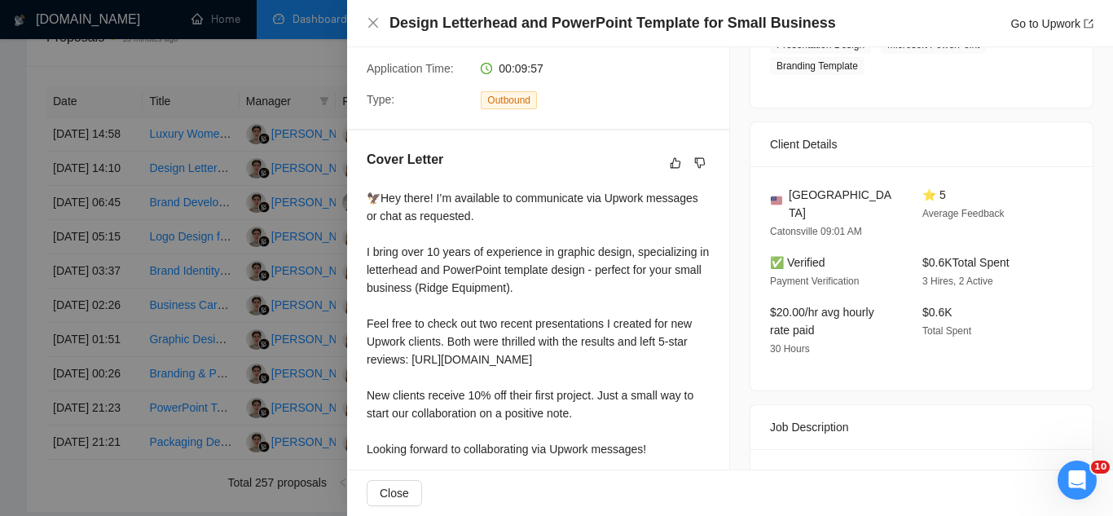
click at [279, 80] on div at bounding box center [556, 258] width 1113 height 516
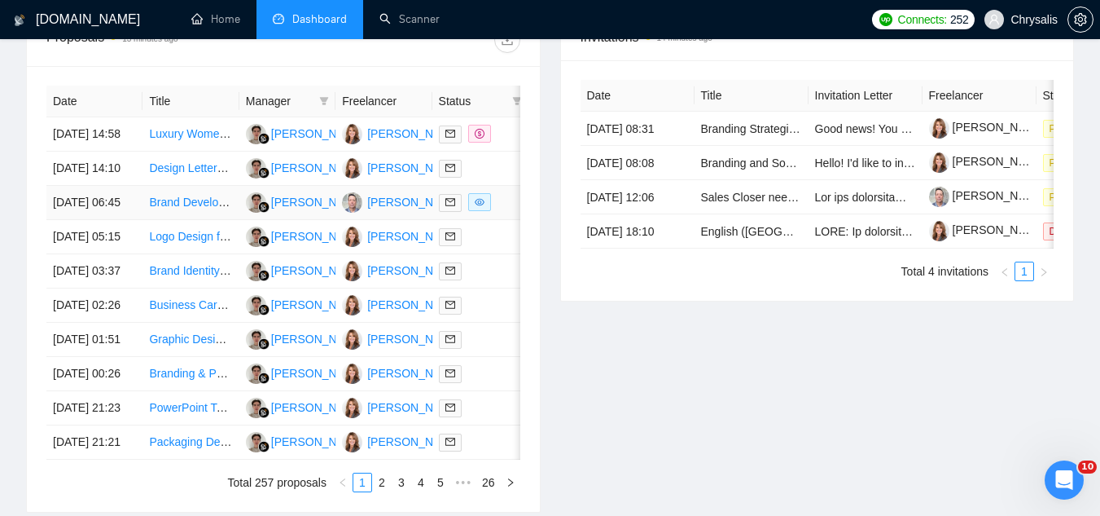
click at [184, 220] on td "Brand Development and Marketing Strategy for Online Service" at bounding box center [191, 203] width 96 height 34
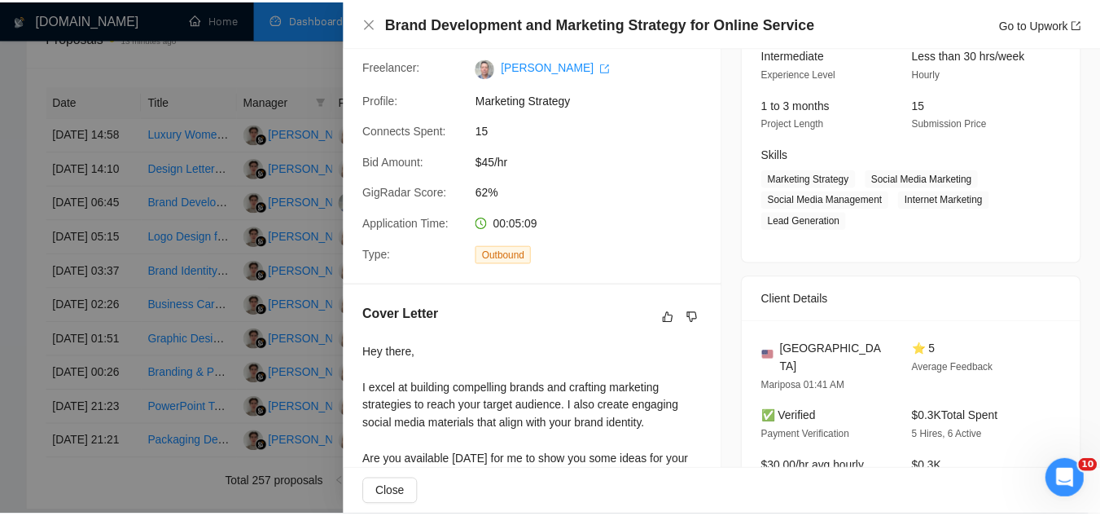
scroll to position [0, 0]
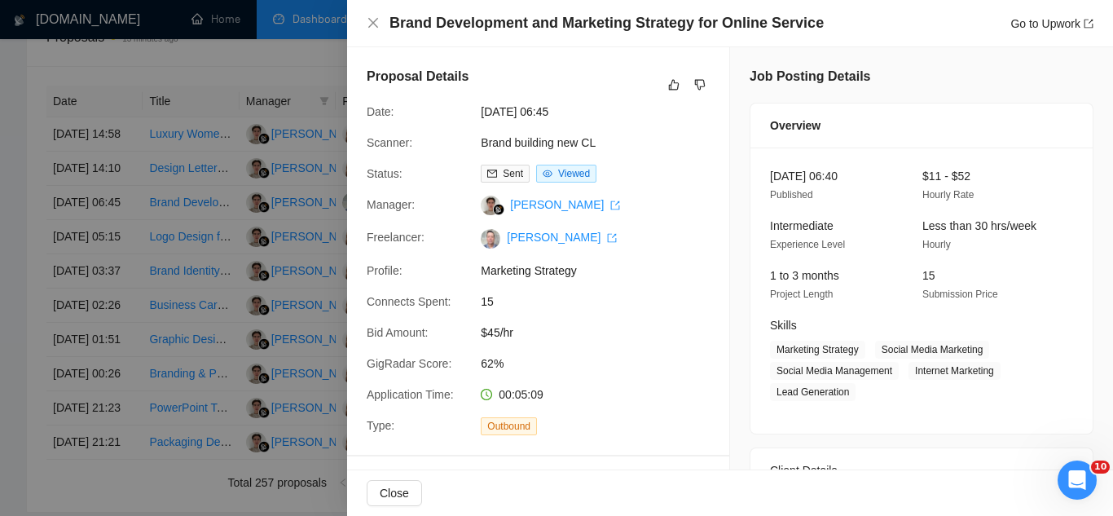
click at [221, 63] on div at bounding box center [556, 258] width 1113 height 516
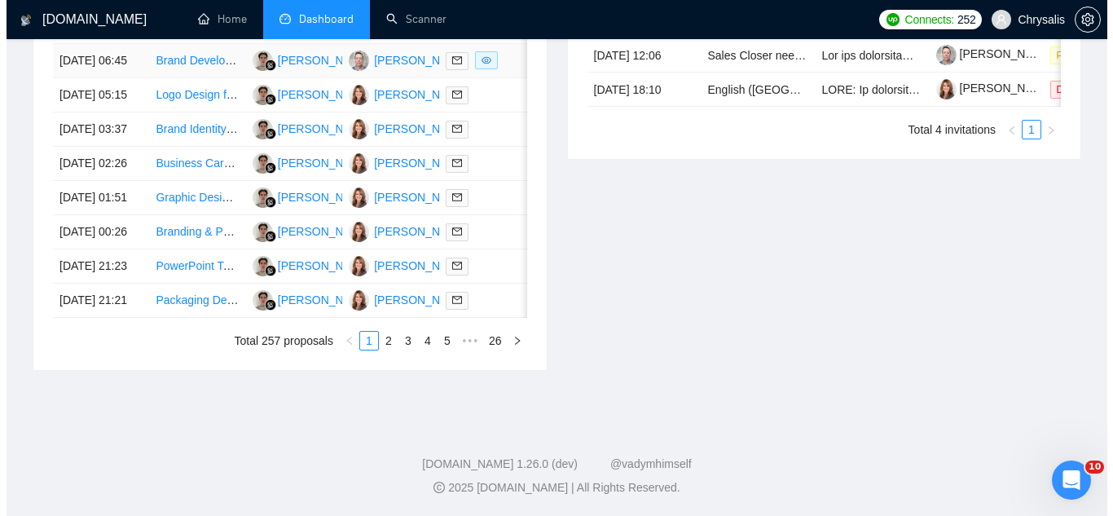
scroll to position [896, 0]
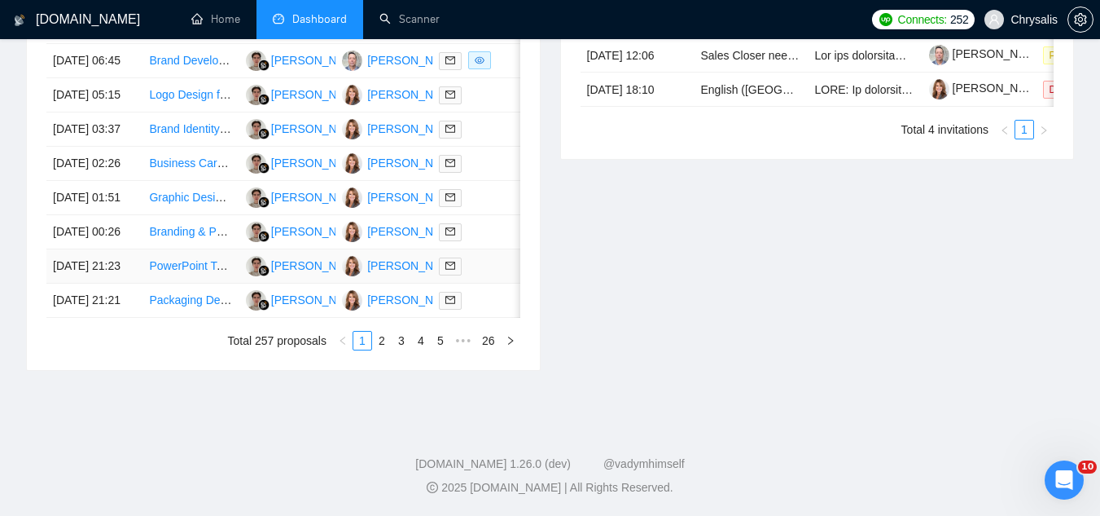
click at [198, 283] on td "PowerPoint Template Design for Brand Enhancement" at bounding box center [191, 266] width 96 height 34
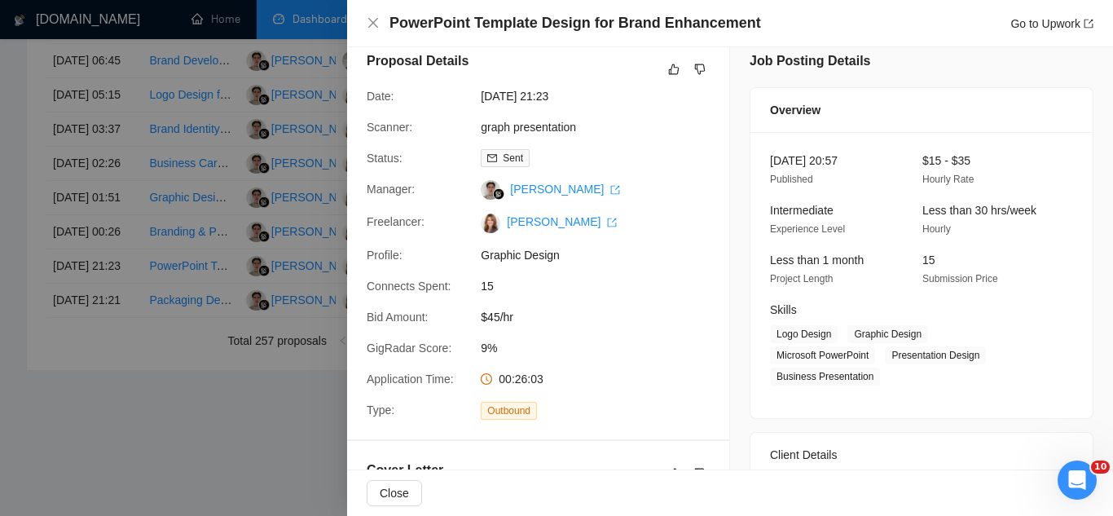
scroll to position [0, 0]
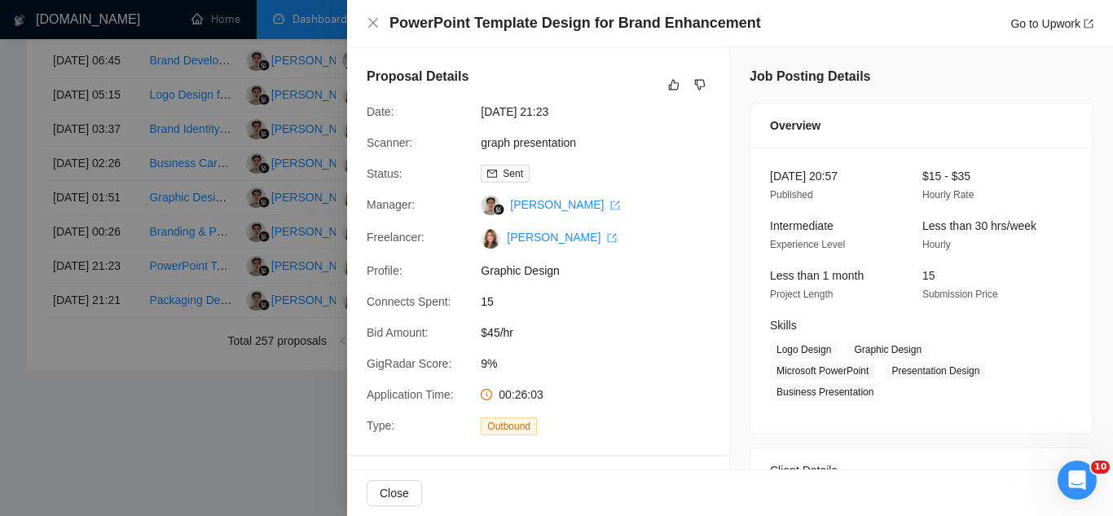
click at [159, 433] on div at bounding box center [556, 258] width 1113 height 516
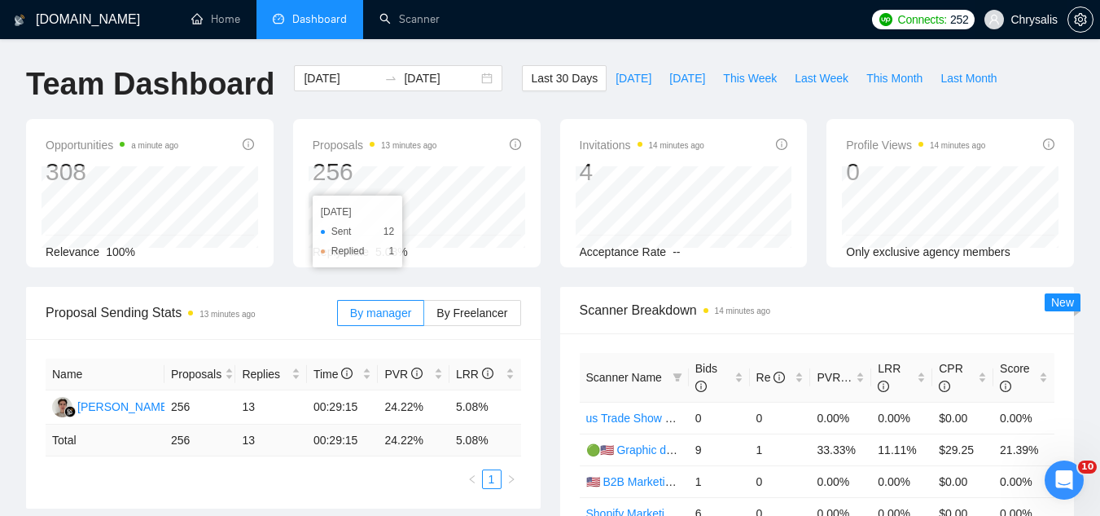
click at [1030, 32] on span "Chrysalis" at bounding box center [1021, 19] width 93 height 52
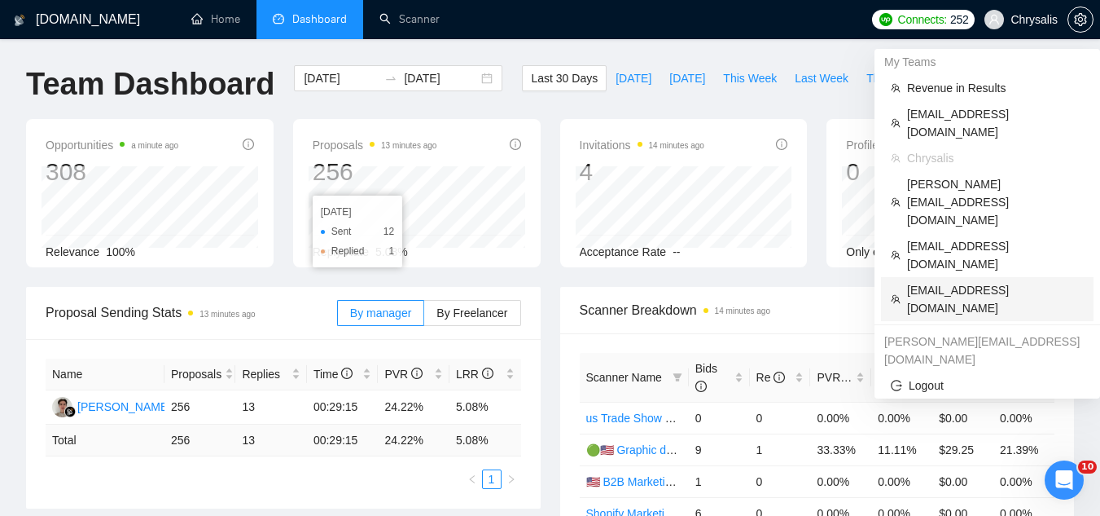
click at [965, 281] on span "[EMAIL_ADDRESS][DOMAIN_NAME]" at bounding box center [995, 299] width 177 height 36
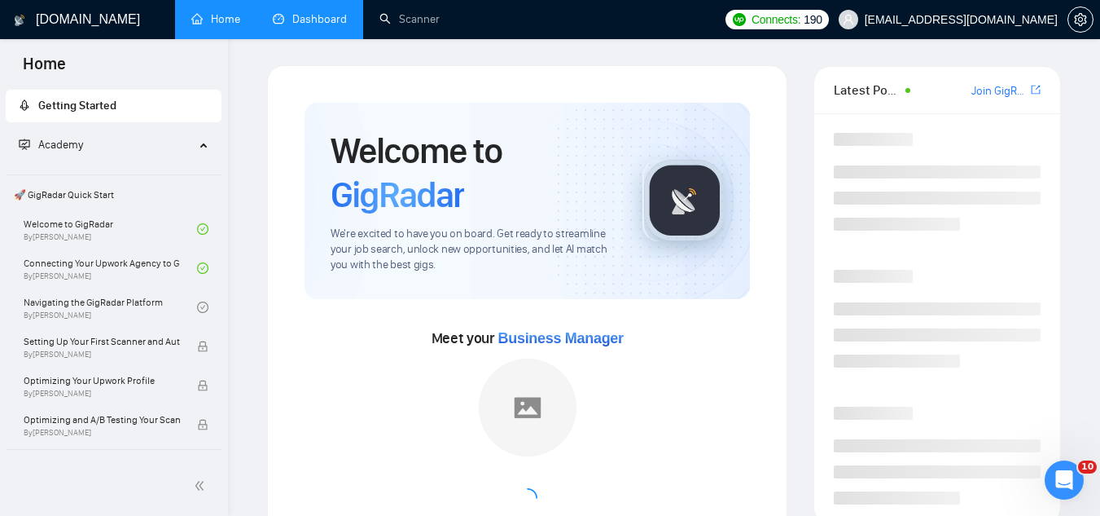
click at [323, 24] on link "Dashboard" at bounding box center [310, 19] width 74 height 14
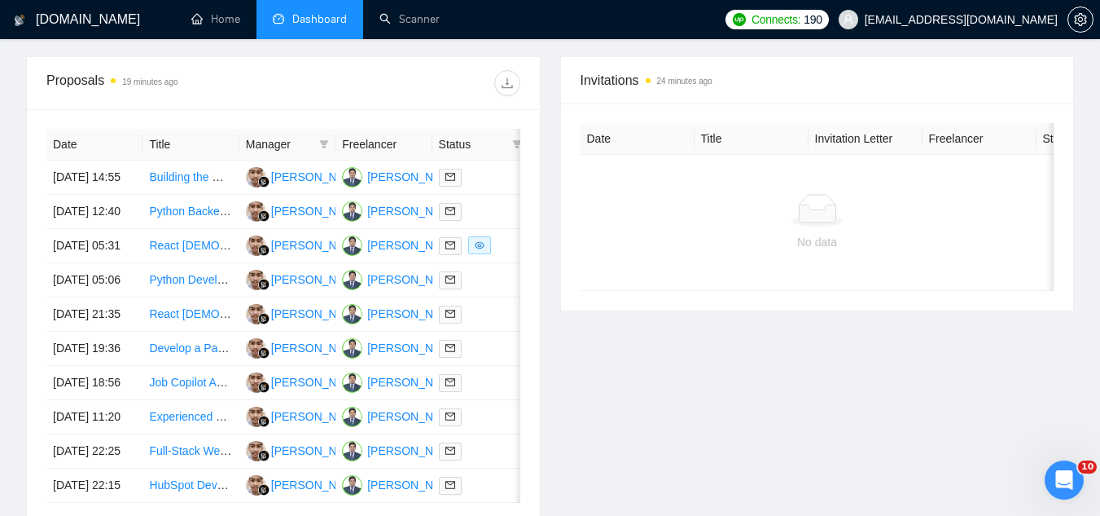
scroll to position [652, 0]
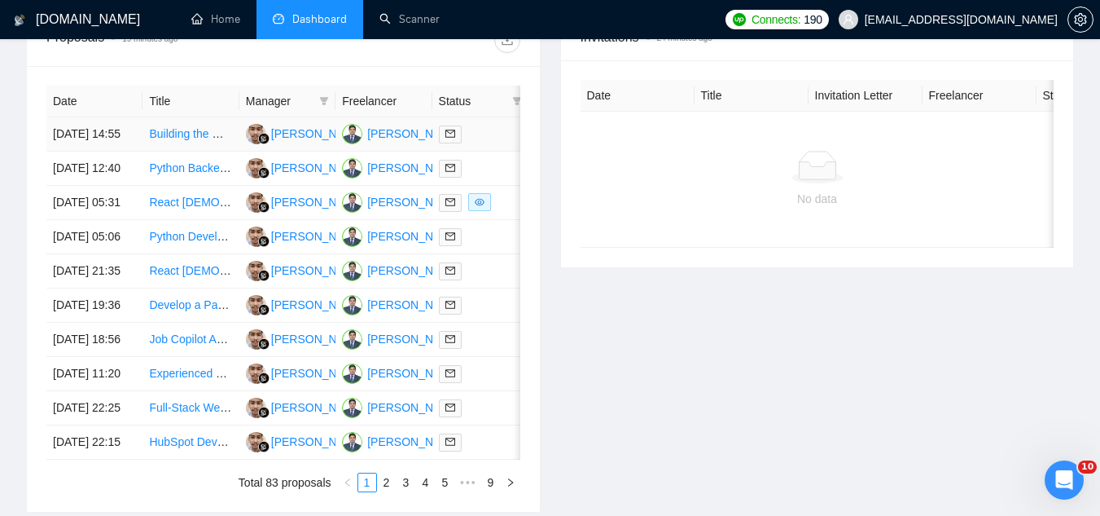
click at [183, 152] on td "Building the MVP web app (frontend + backend)" at bounding box center [191, 134] width 96 height 34
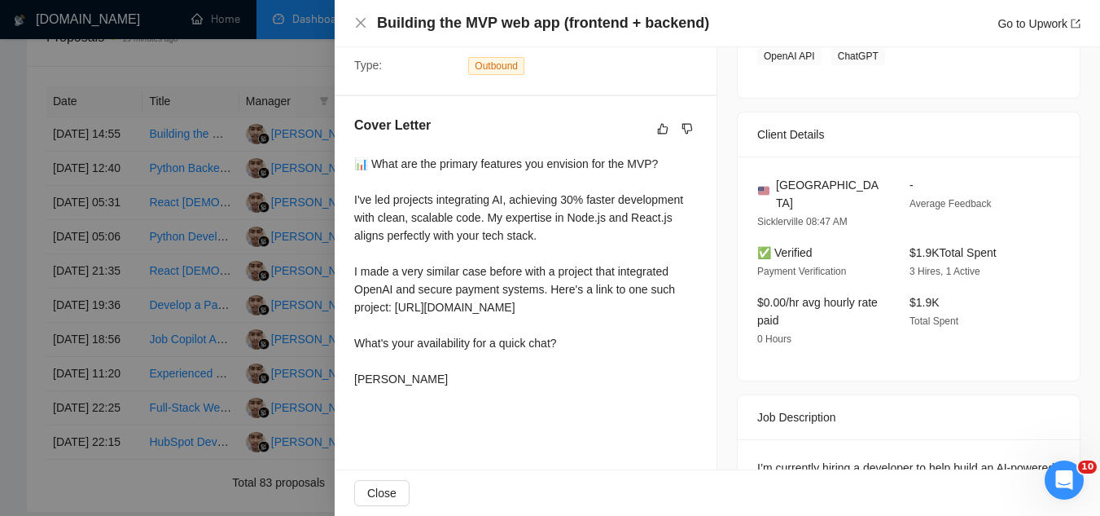
scroll to position [407, 0]
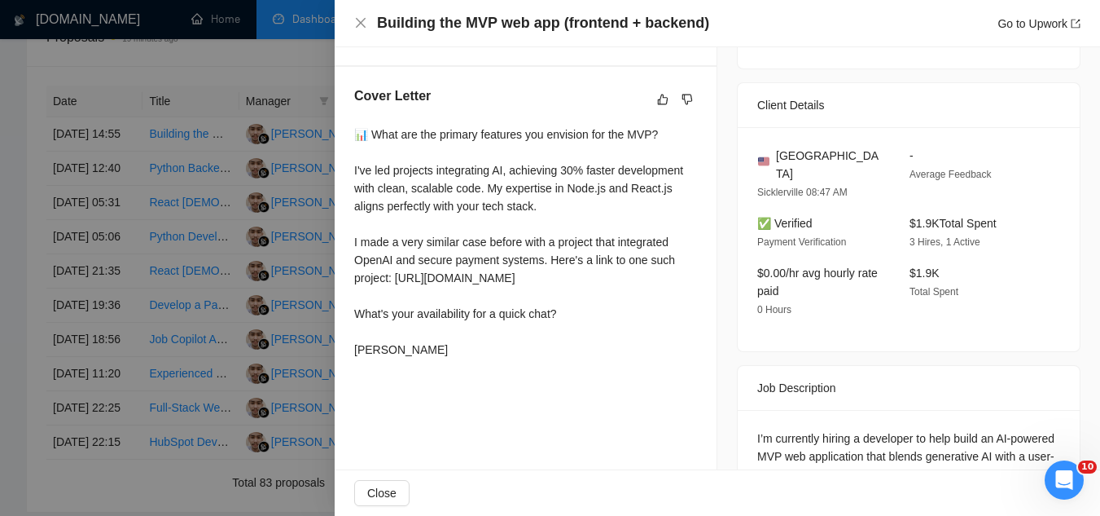
click at [261, 66] on div at bounding box center [550, 258] width 1100 height 516
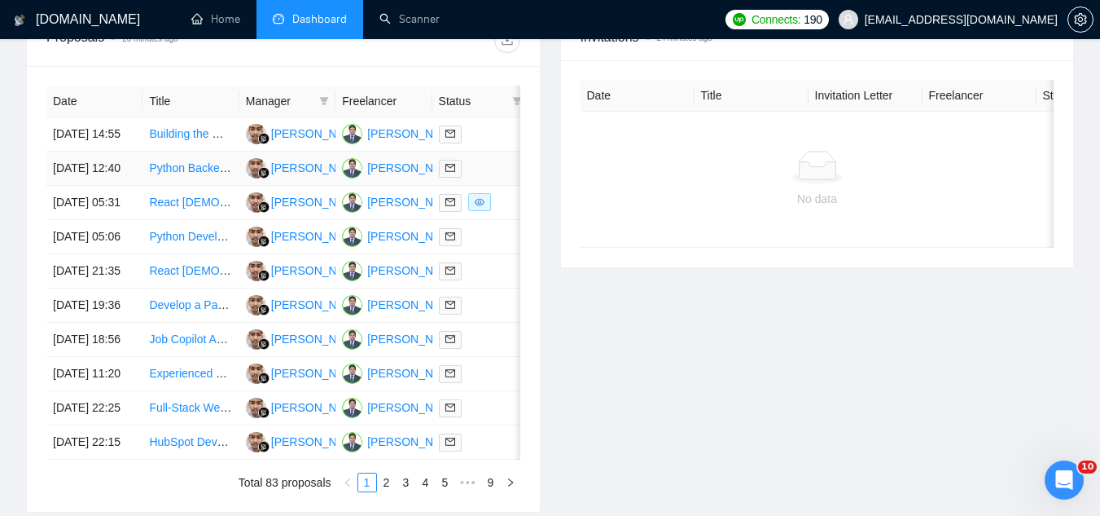
click at [186, 186] on td "Python Backend Lead Required for Innovative Project" at bounding box center [191, 169] width 96 height 34
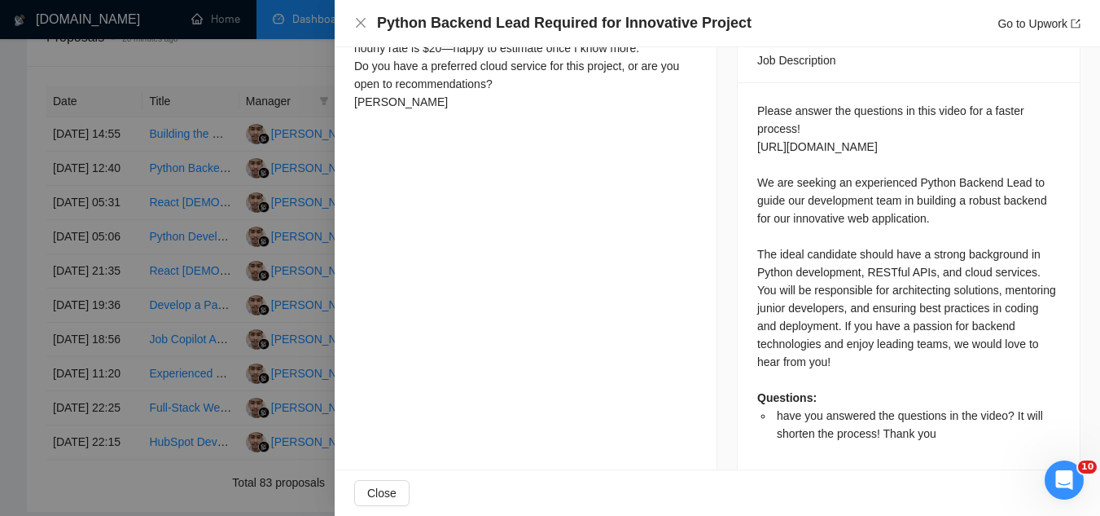
scroll to position [673, 0]
click at [274, 66] on div at bounding box center [550, 258] width 1100 height 516
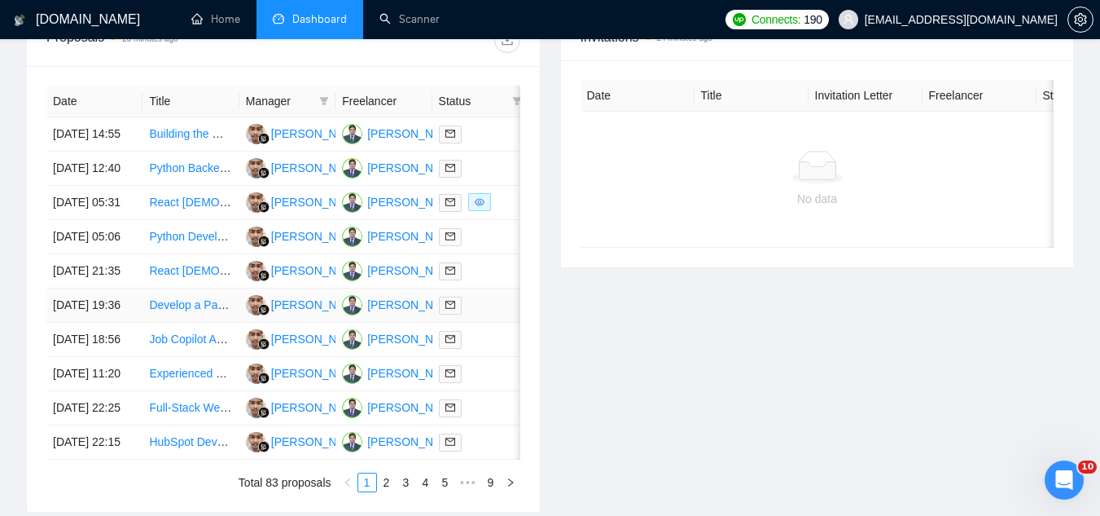
click at [191, 323] on td "Develop a Parental Control Mobile App (iOS & Android)" at bounding box center [191, 305] width 96 height 34
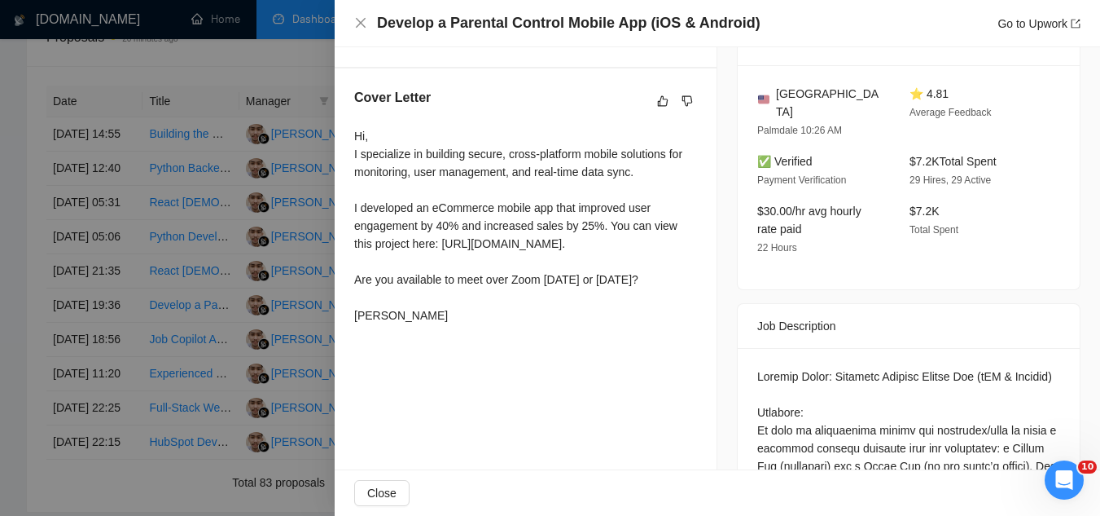
scroll to position [428, 0]
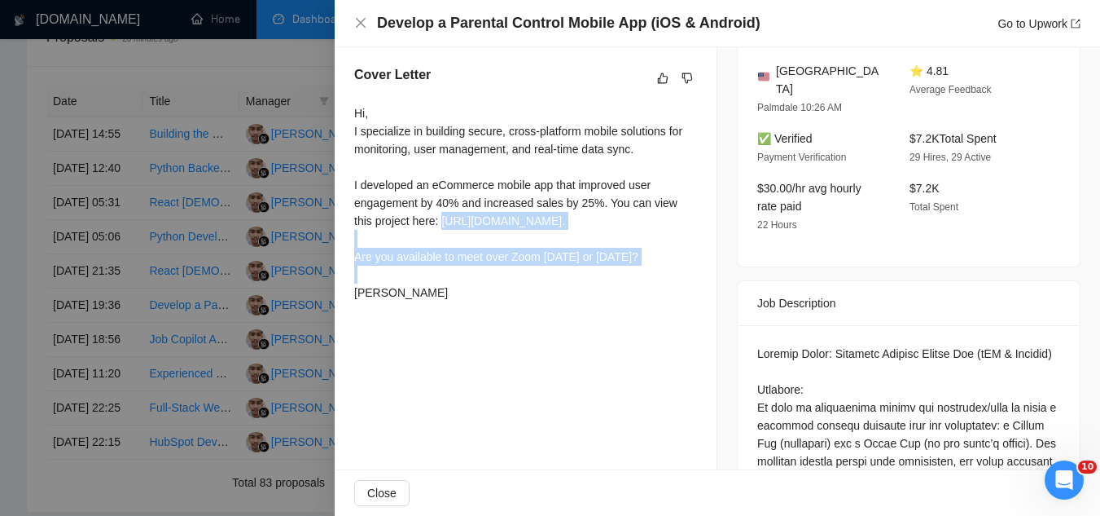
drag, startPoint x: 357, startPoint y: 235, endPoint x: 485, endPoint y: 261, distance: 130.5
click at [485, 261] on div "Hi, I specialize in building secure, cross-platform mobile solutions for monito…" at bounding box center [525, 202] width 343 height 197
copy div "https://www.upwork.com/freelancers/~01a3fc6f04ef80fb34?p=1957329112534937600"
